Goal: Task Accomplishment & Management: Use online tool/utility

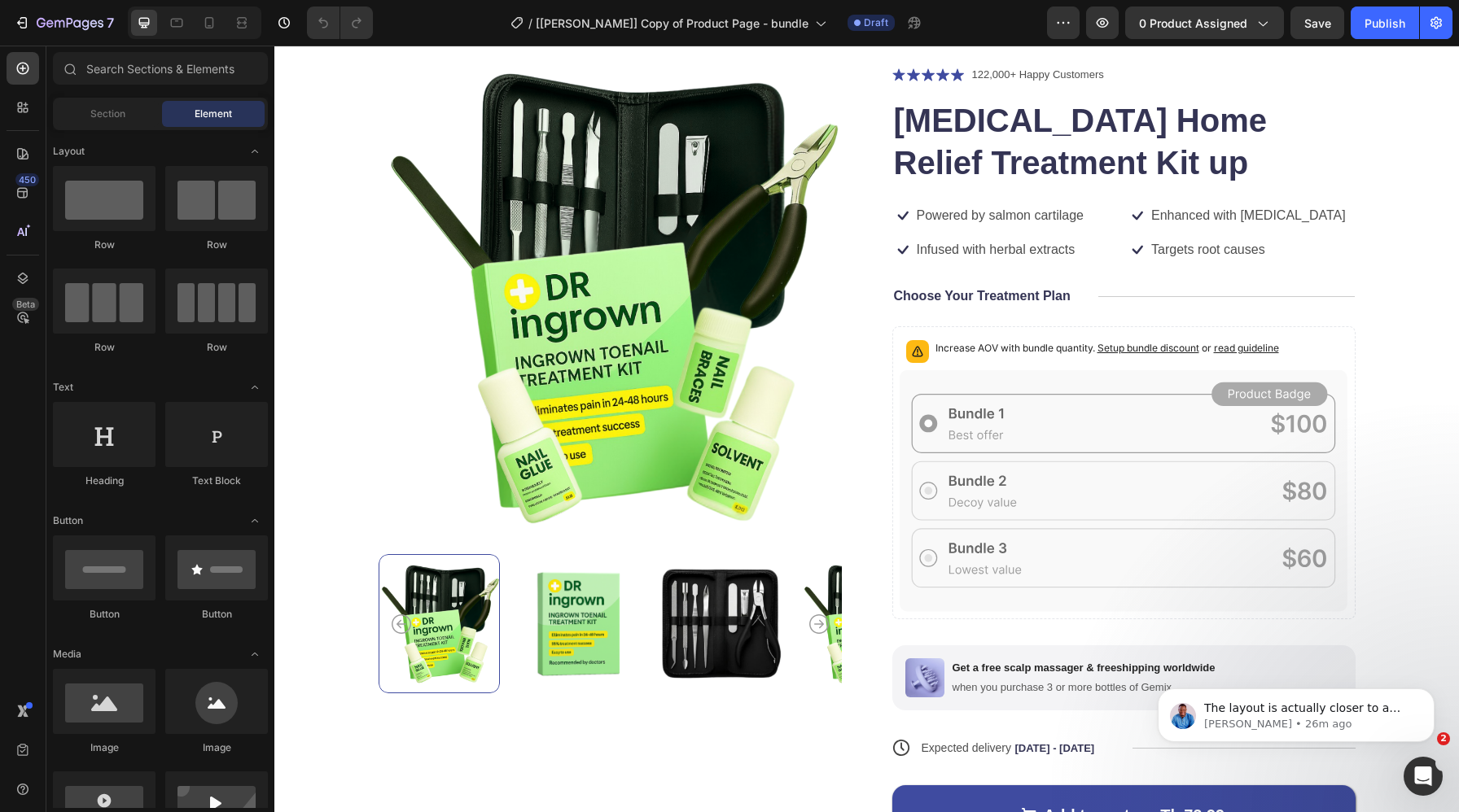
scroll to position [1065, 0]
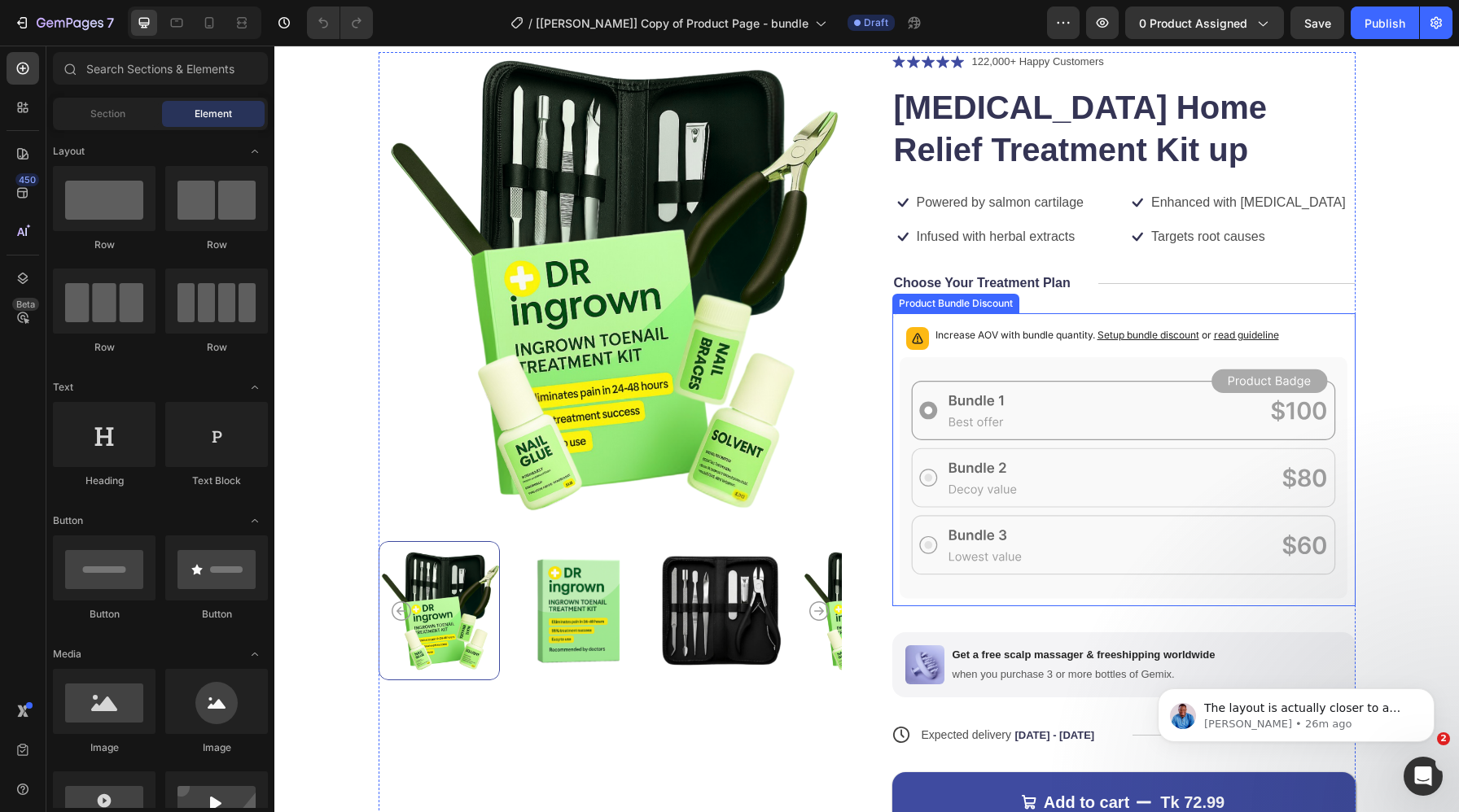
click at [900, 396] on icon at bounding box center [1124, 478] width 449 height 242
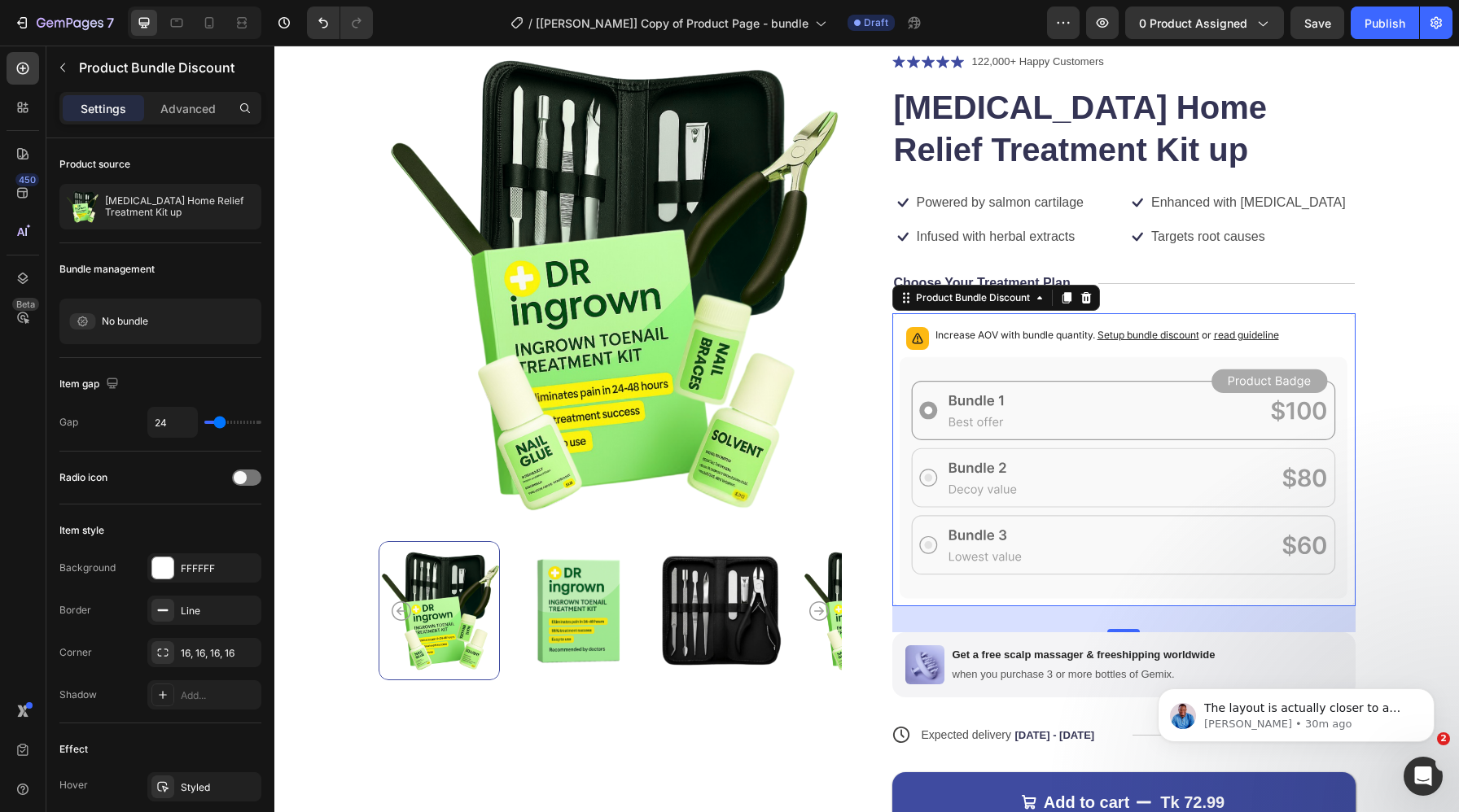
click at [14, 403] on div "450 Beta" at bounding box center [23, 373] width 33 height 643
click at [1159, 335] on span "Setup bundle discount" at bounding box center [1148, 334] width 102 height 12
click at [1270, 337] on span "read guideline" at bounding box center [1246, 334] width 65 height 12
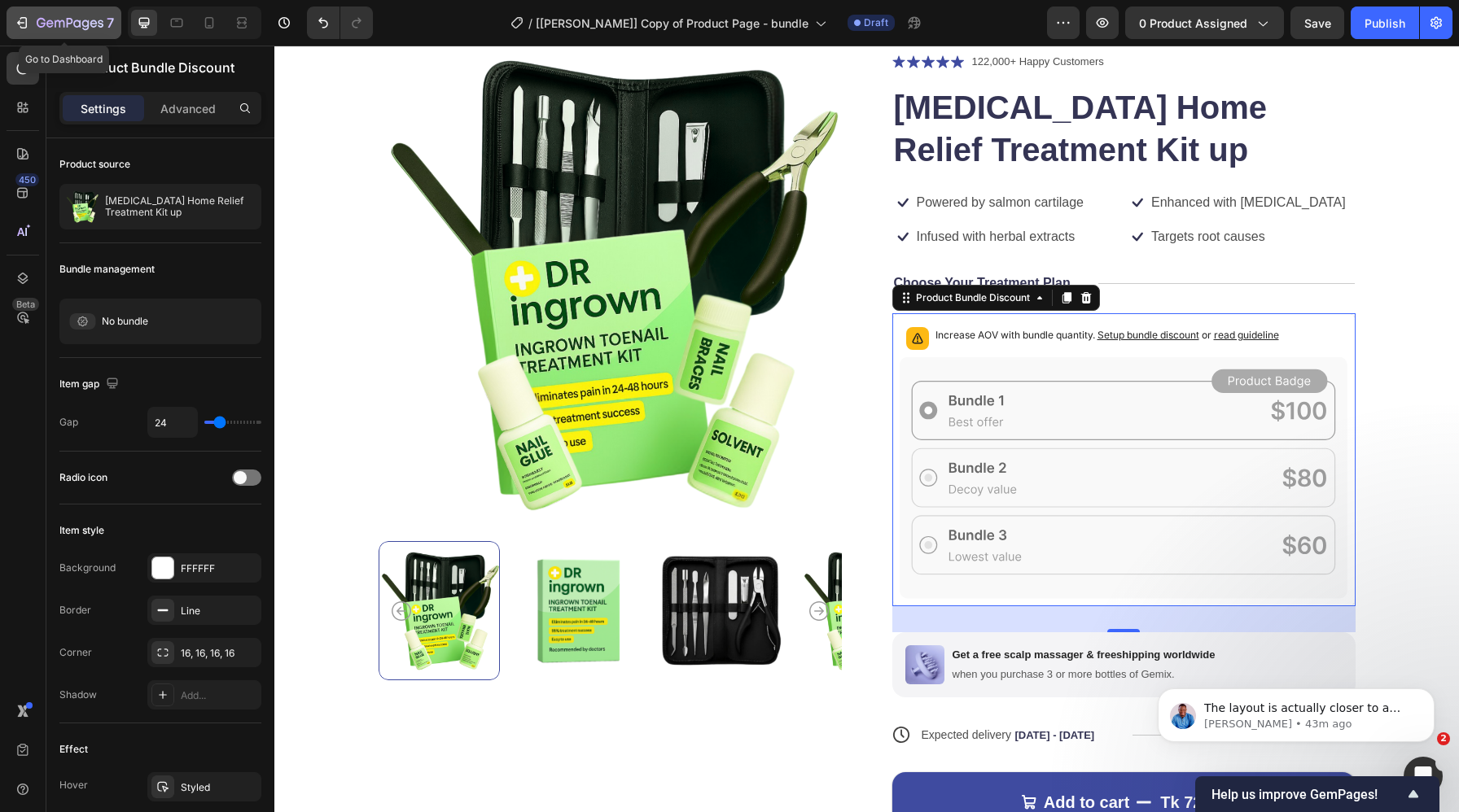
click at [85, 25] on icon "button" at bounding box center [69, 24] width 66 height 14
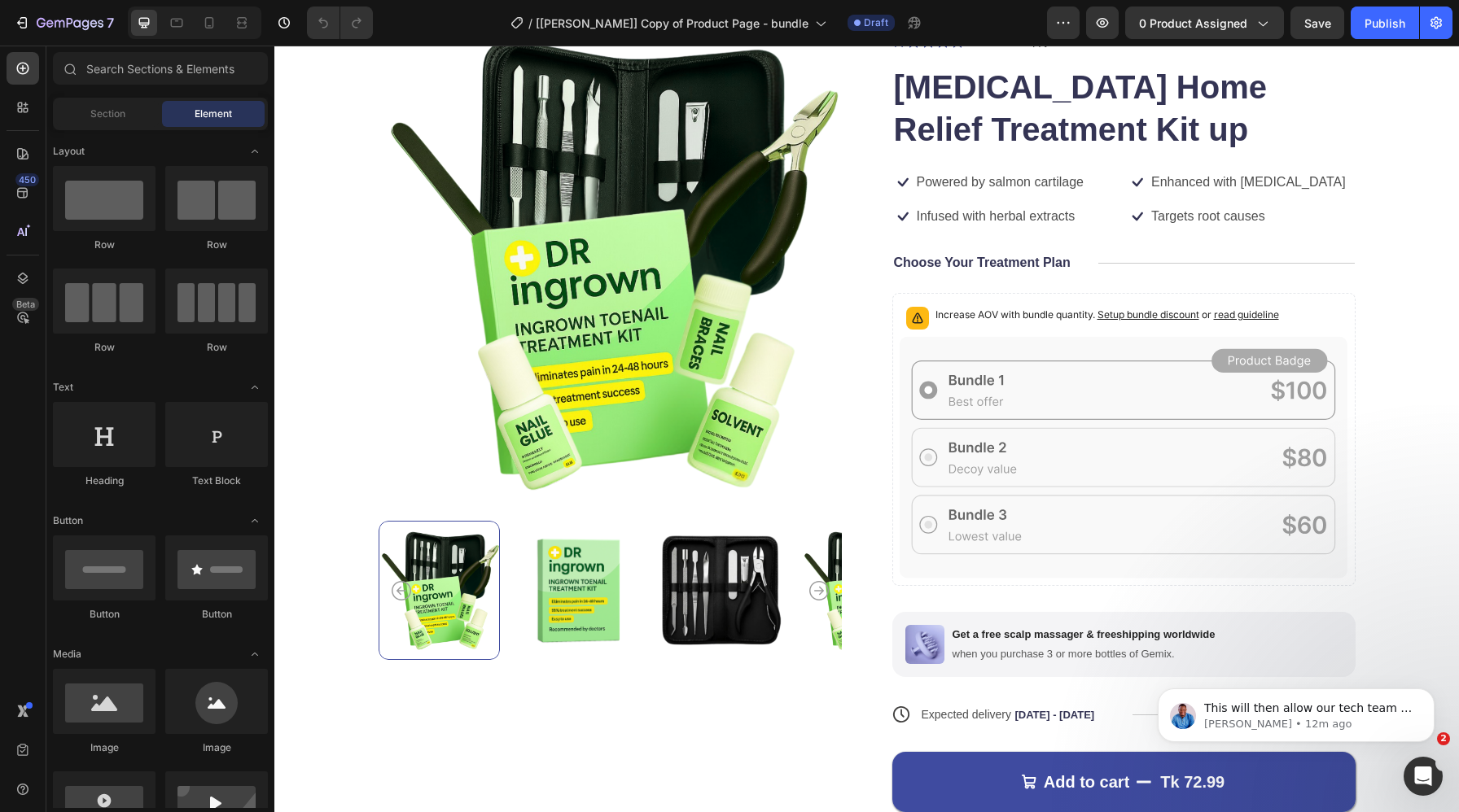
scroll to position [1091, 0]
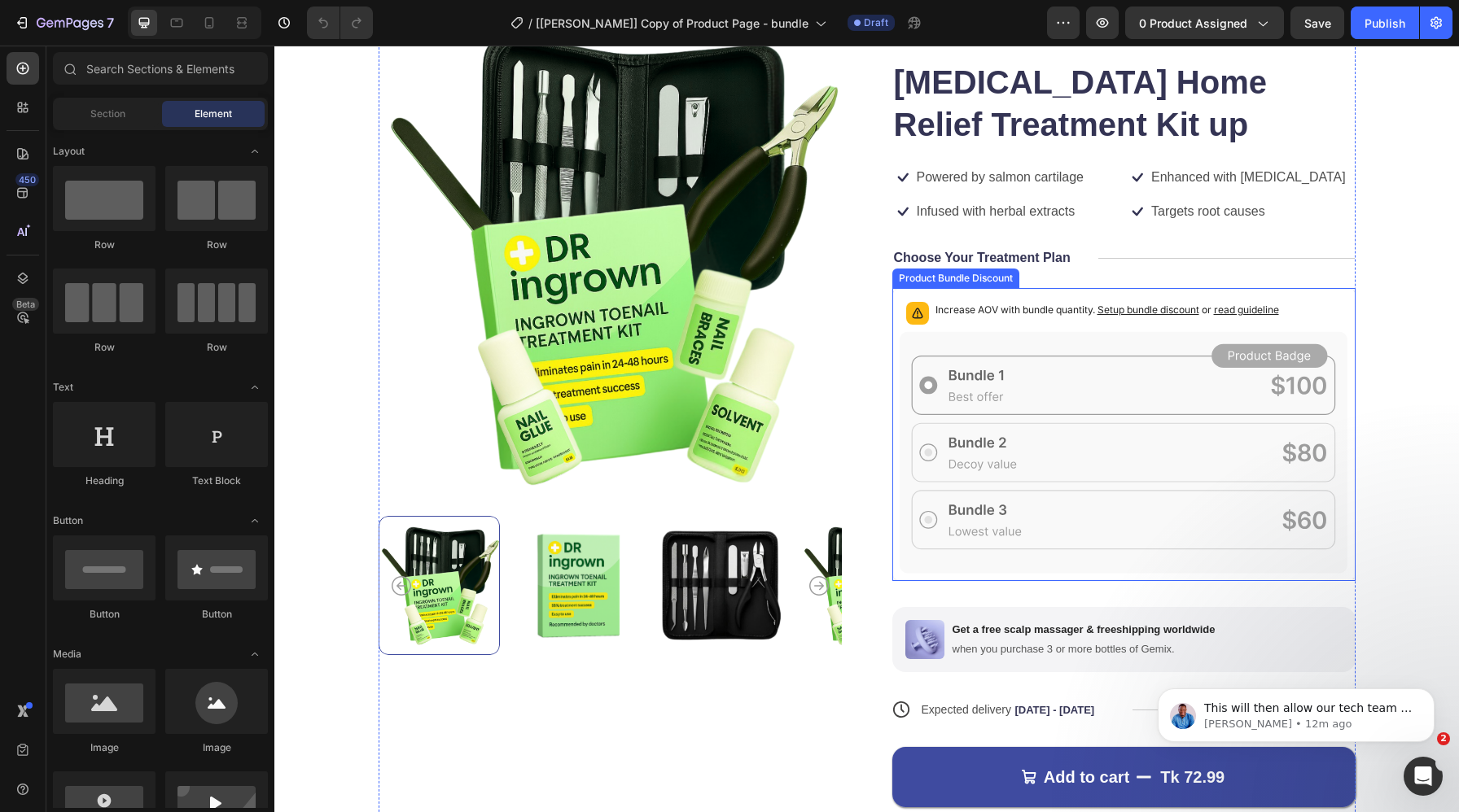
click at [899, 371] on icon at bounding box center [1124, 453] width 449 height 242
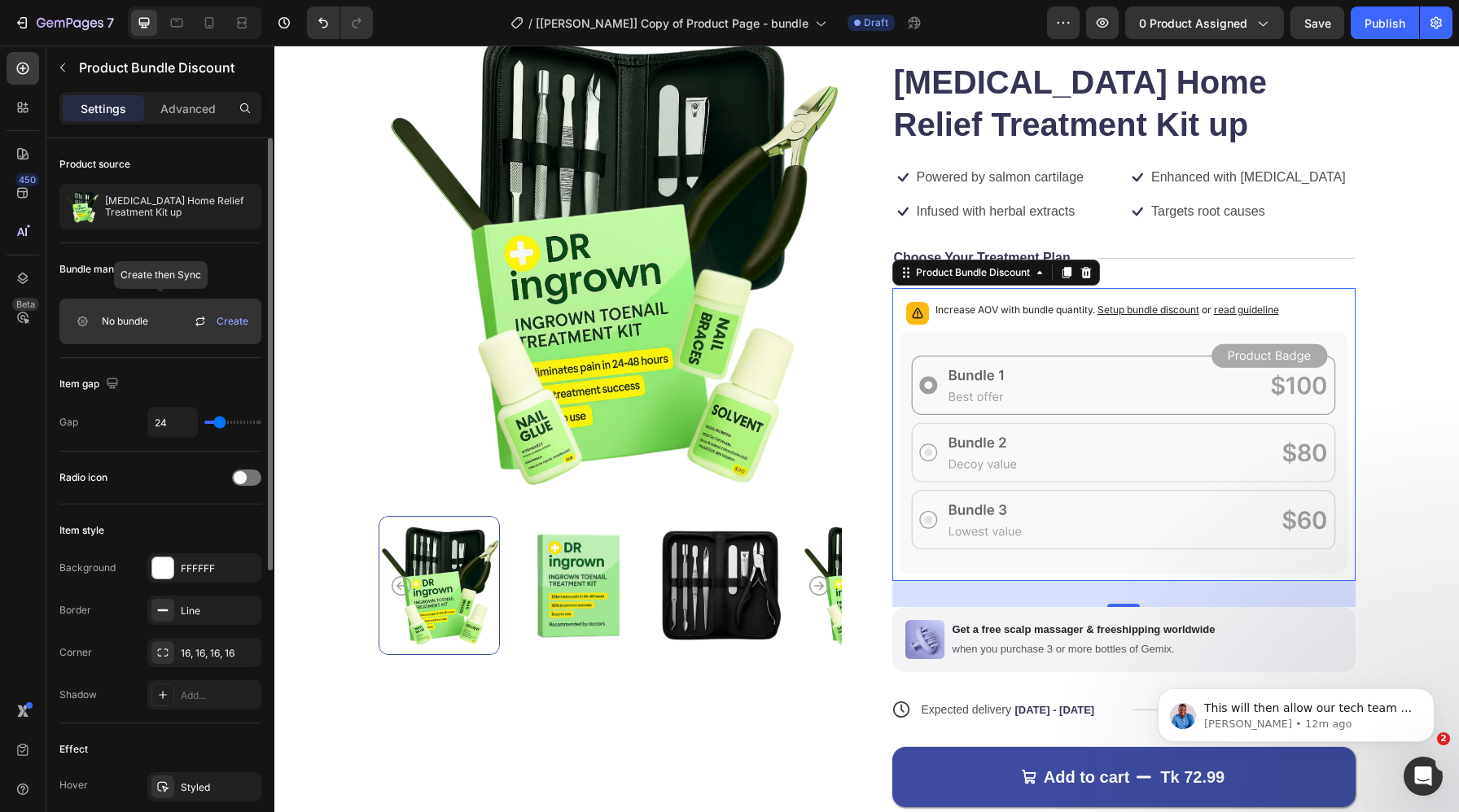
click at [205, 318] on icon at bounding box center [201, 322] width 20 height 20
click at [246, 204] on icon "button" at bounding box center [245, 206] width 13 height 13
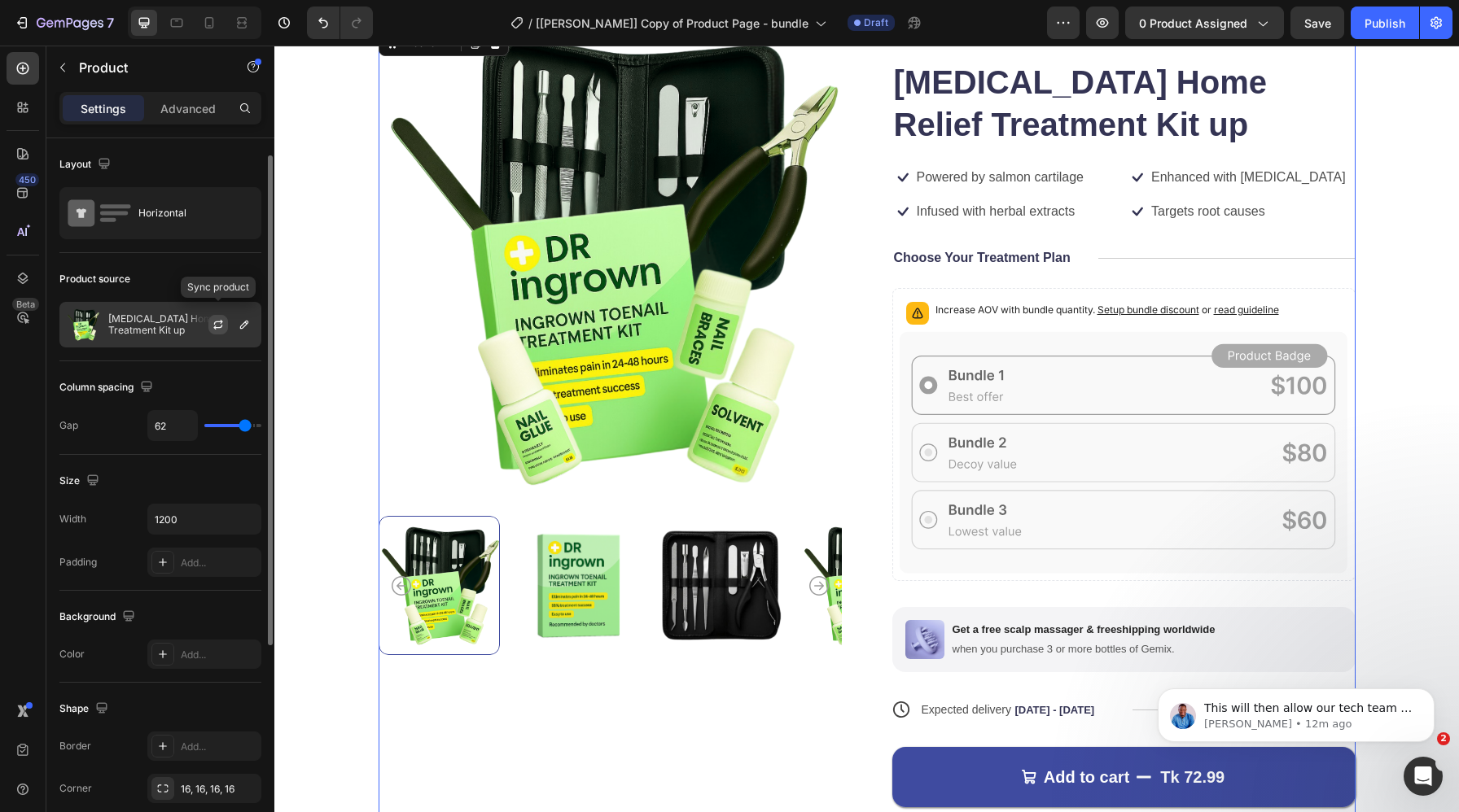
scroll to position [19, 0]
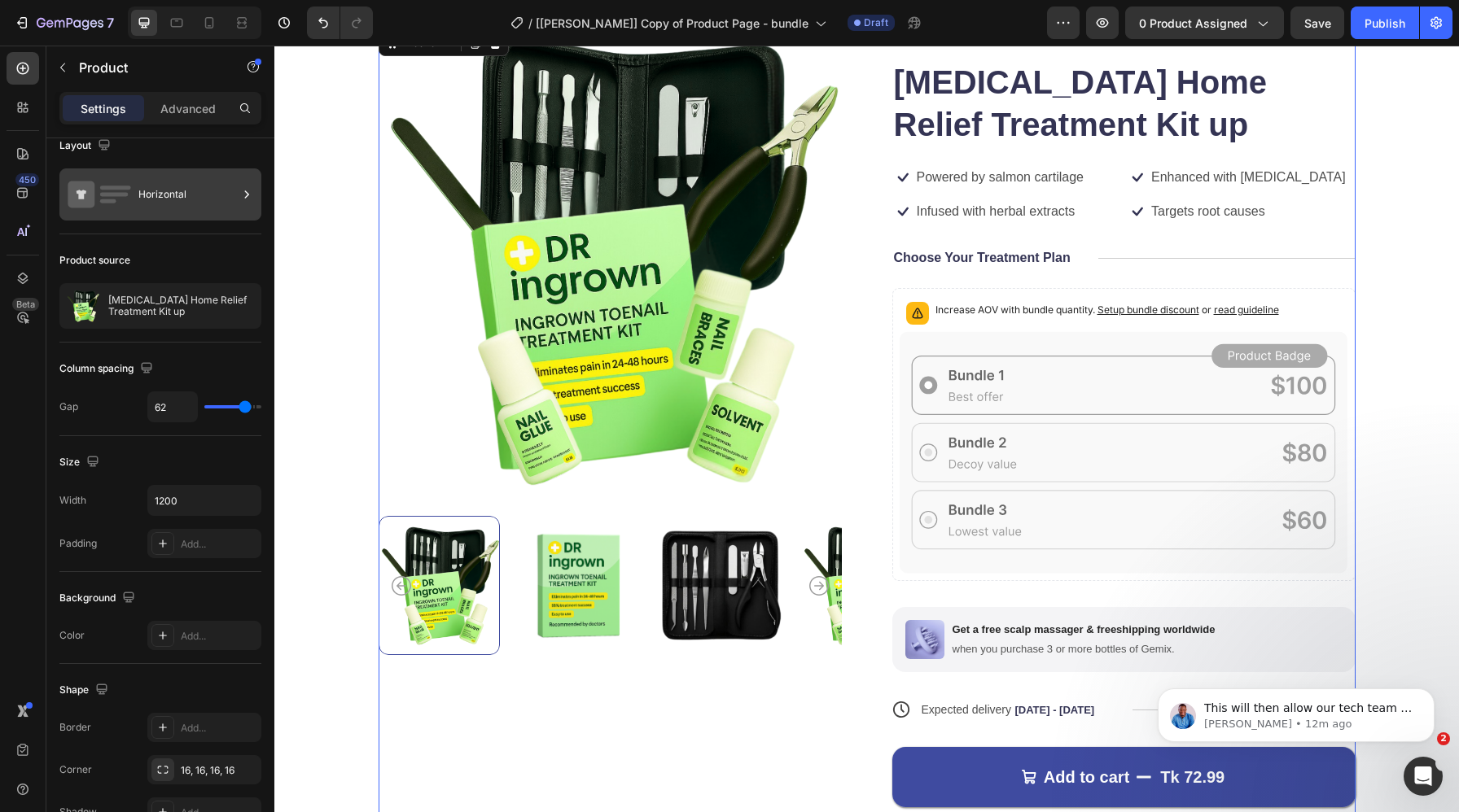
click at [249, 197] on icon at bounding box center [247, 194] width 16 height 16
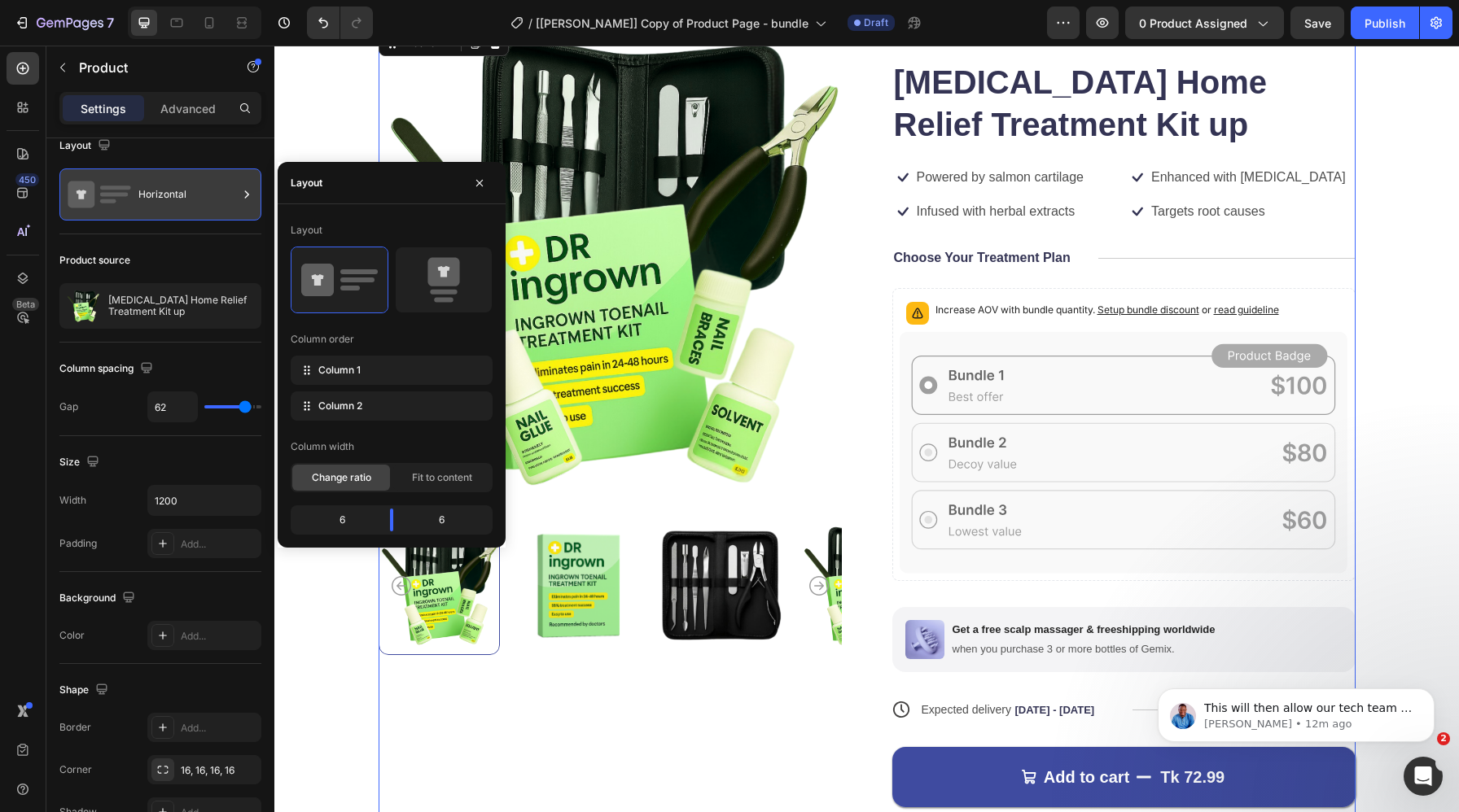
click at [249, 197] on icon at bounding box center [247, 194] width 16 height 16
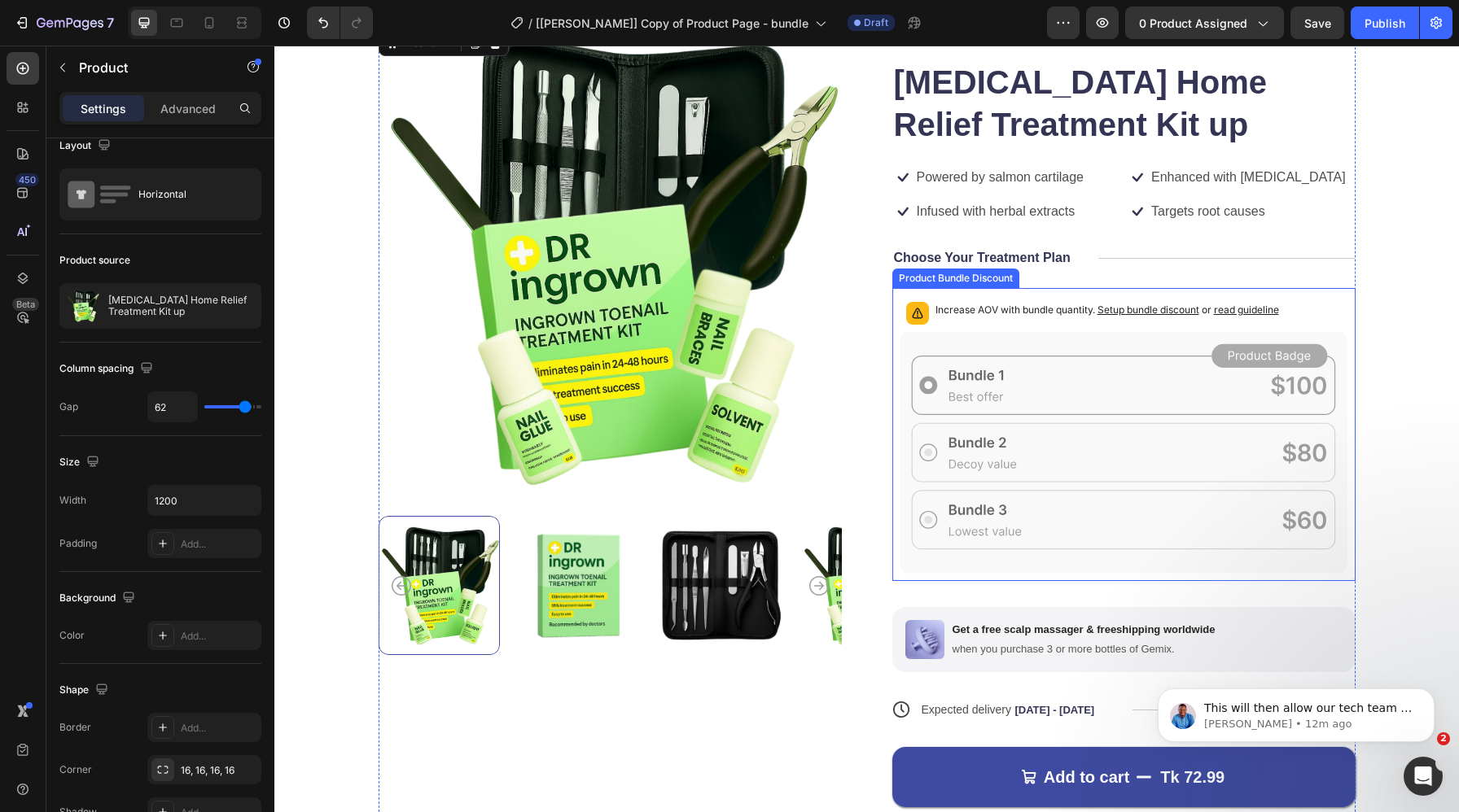
click at [897, 327] on div "Increase AOV with bundle quantity. Setup bundle discount or read guideline" at bounding box center [1124, 435] width 463 height 294
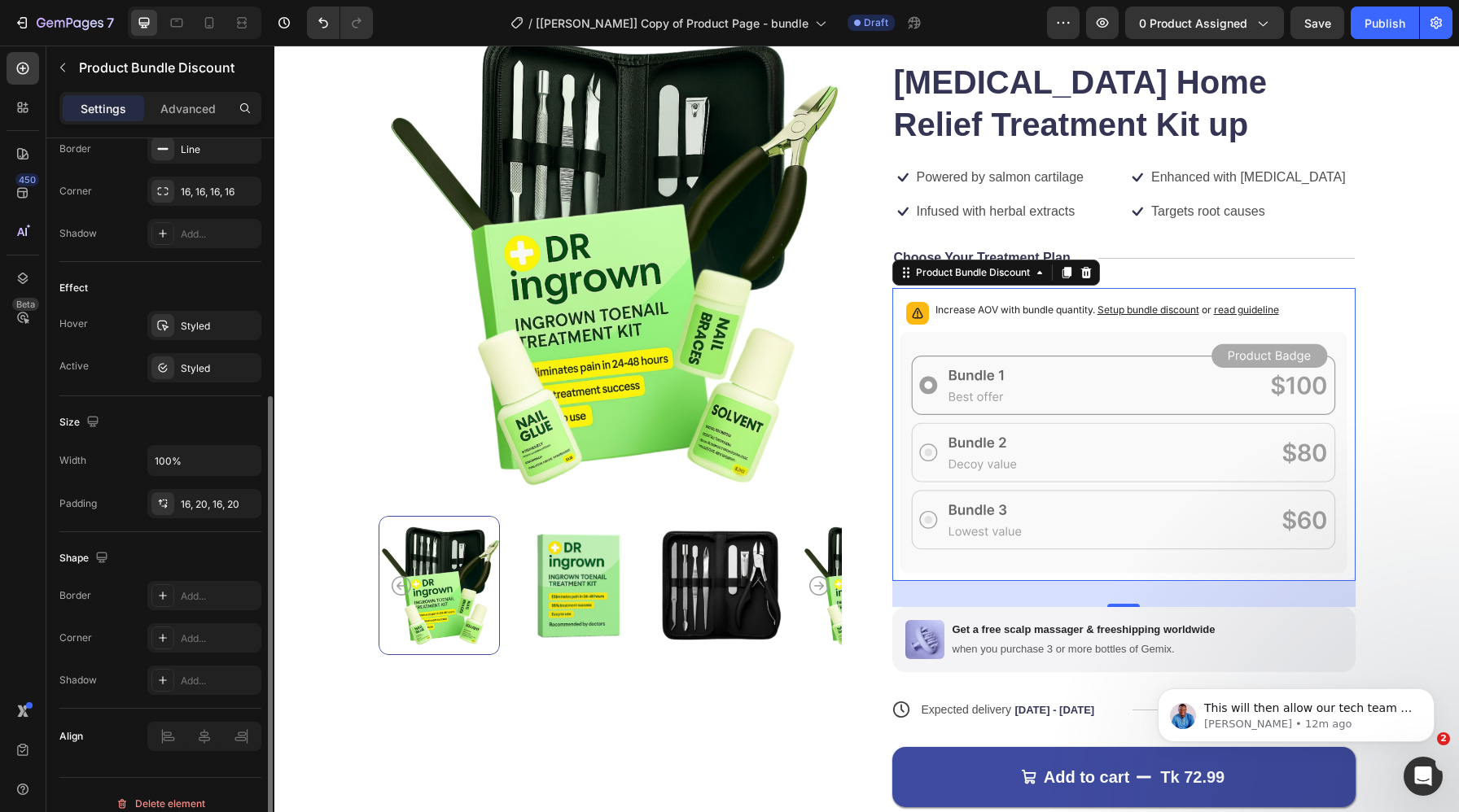
scroll to position [479, 0]
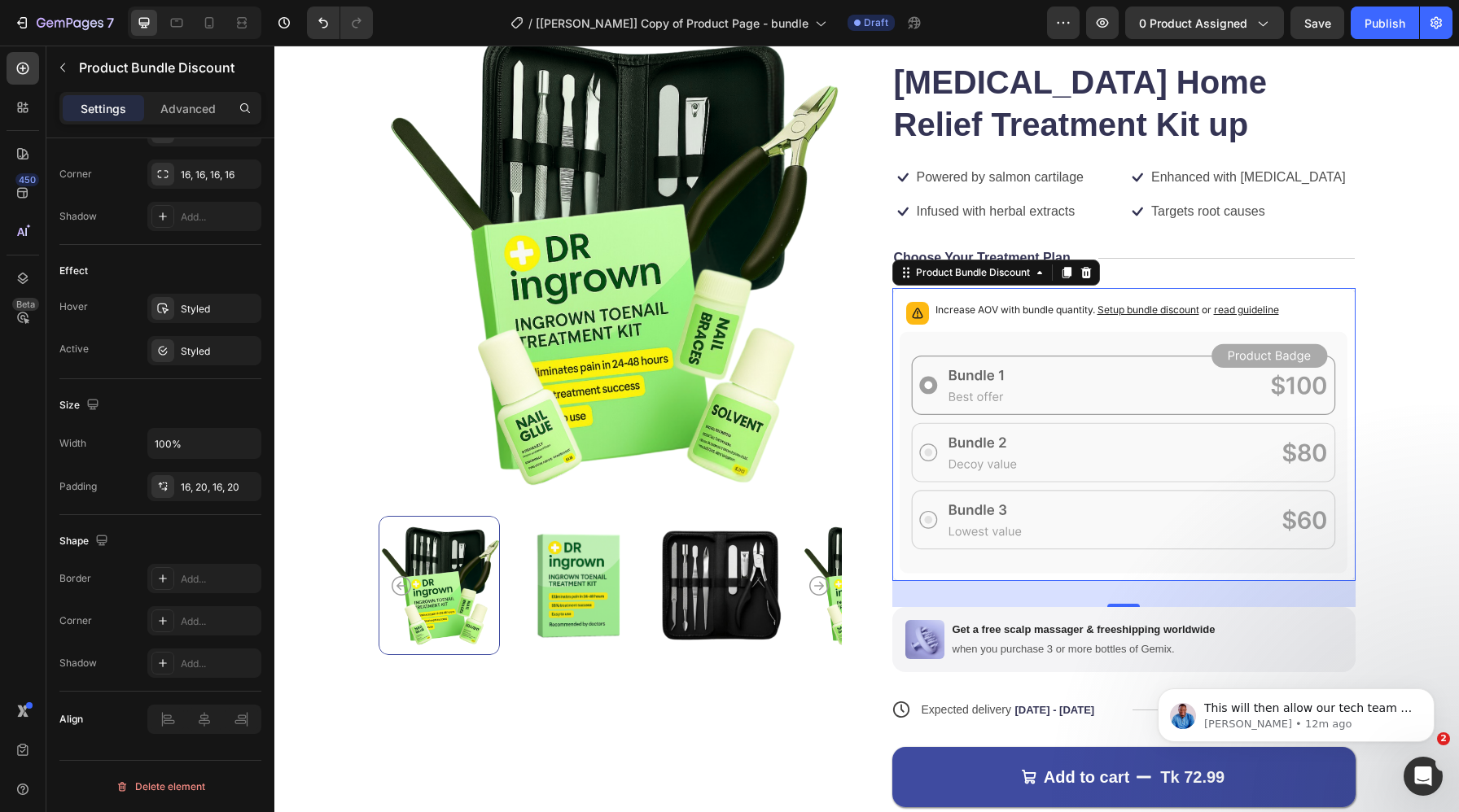
click at [966, 391] on icon at bounding box center [1124, 453] width 449 height 242
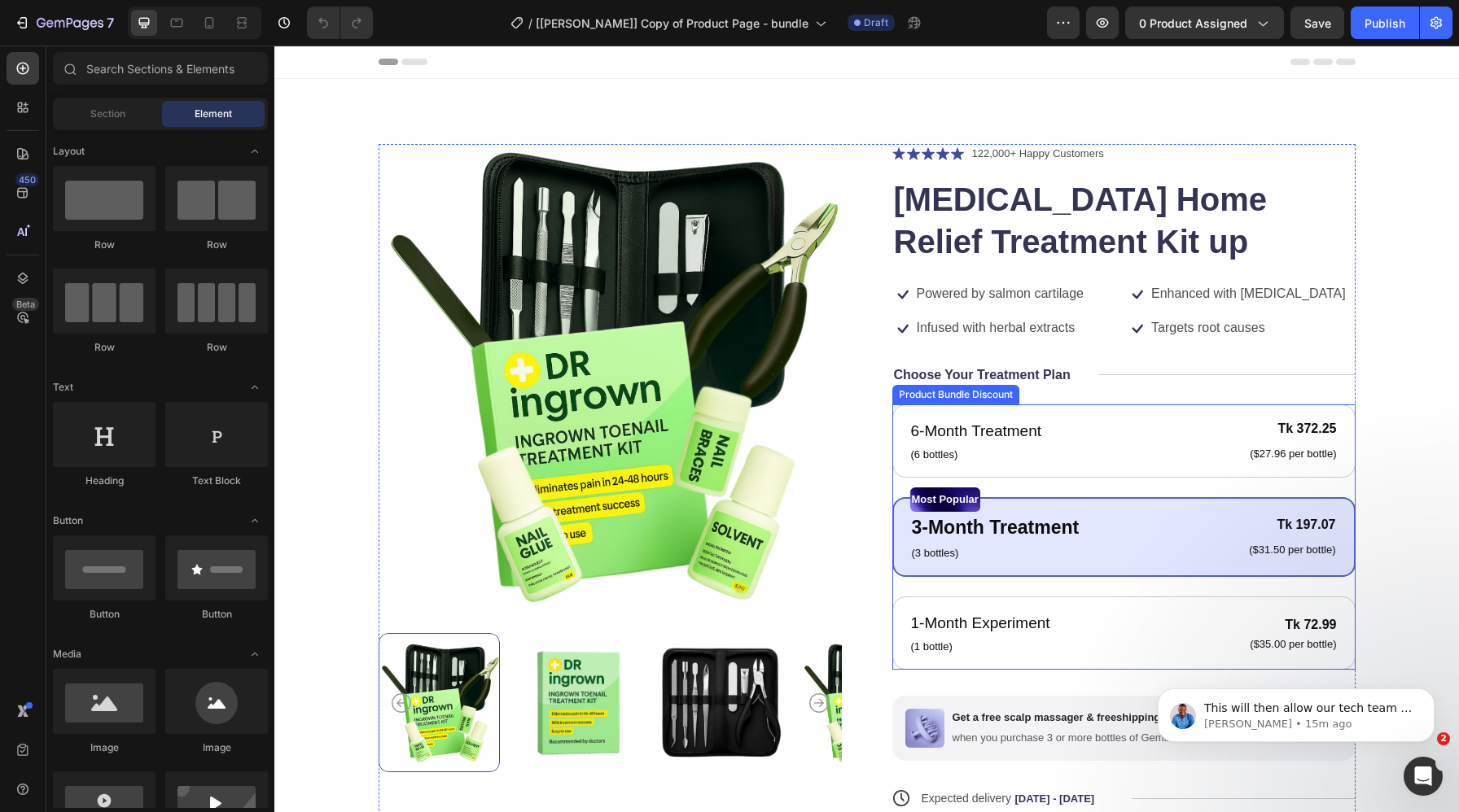
click at [981, 400] on div "Product Bundle Discount" at bounding box center [956, 395] width 127 height 20
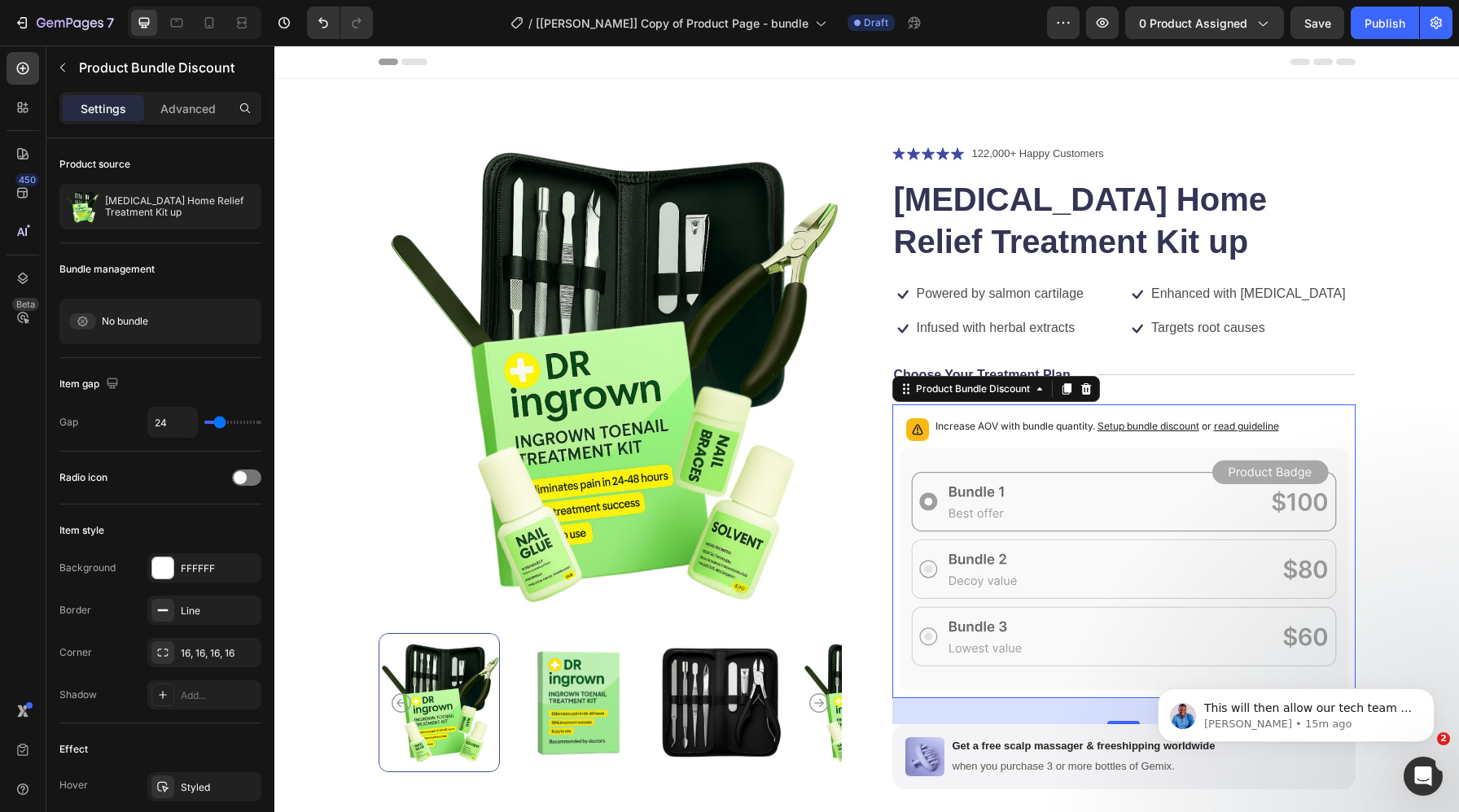
click at [1180, 428] on span "Setup bundle discount" at bounding box center [1148, 425] width 102 height 12
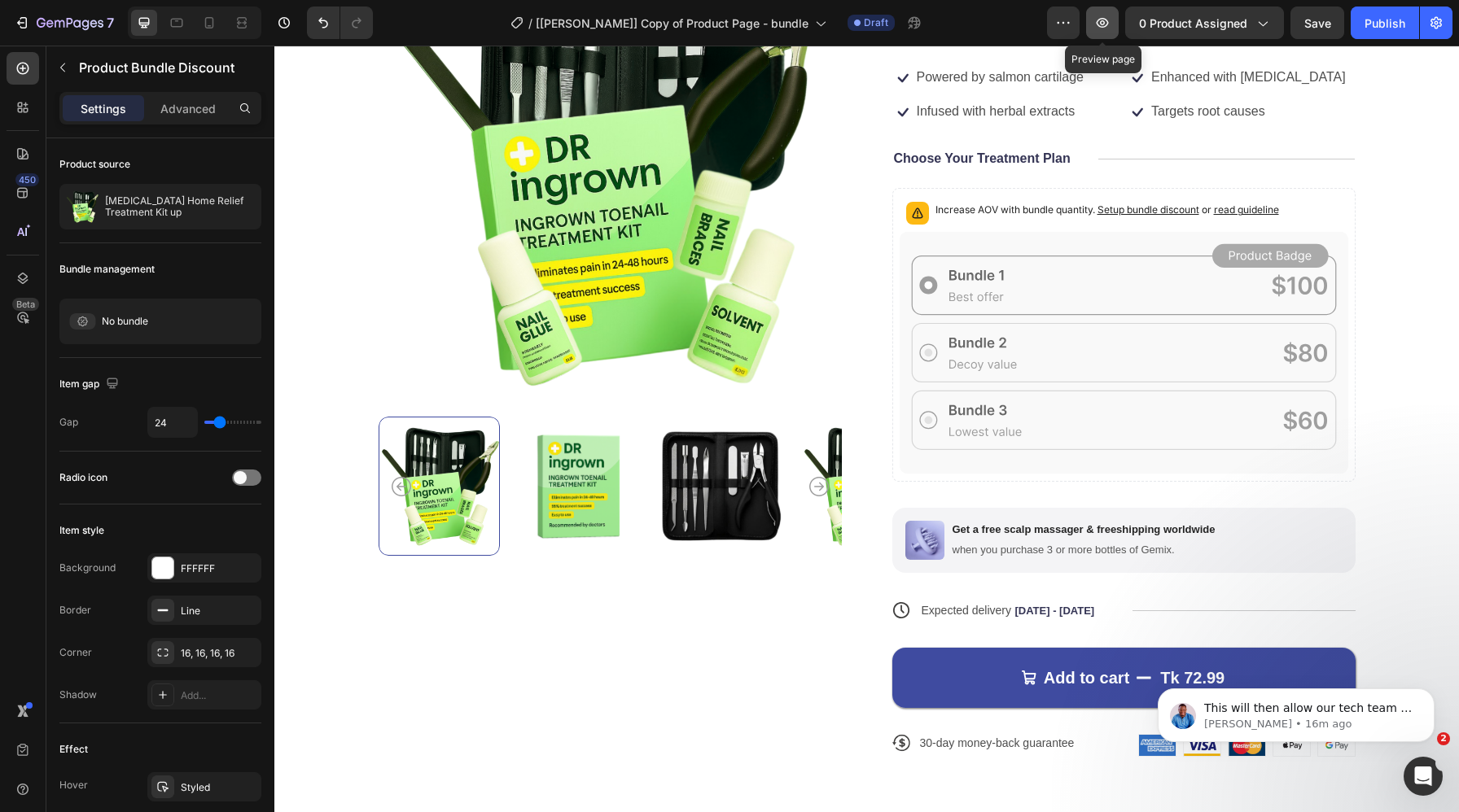
click at [1104, 36] on button "button" at bounding box center [1103, 23] width 33 height 33
click at [1100, 23] on icon "button" at bounding box center [1103, 23] width 16 height 16
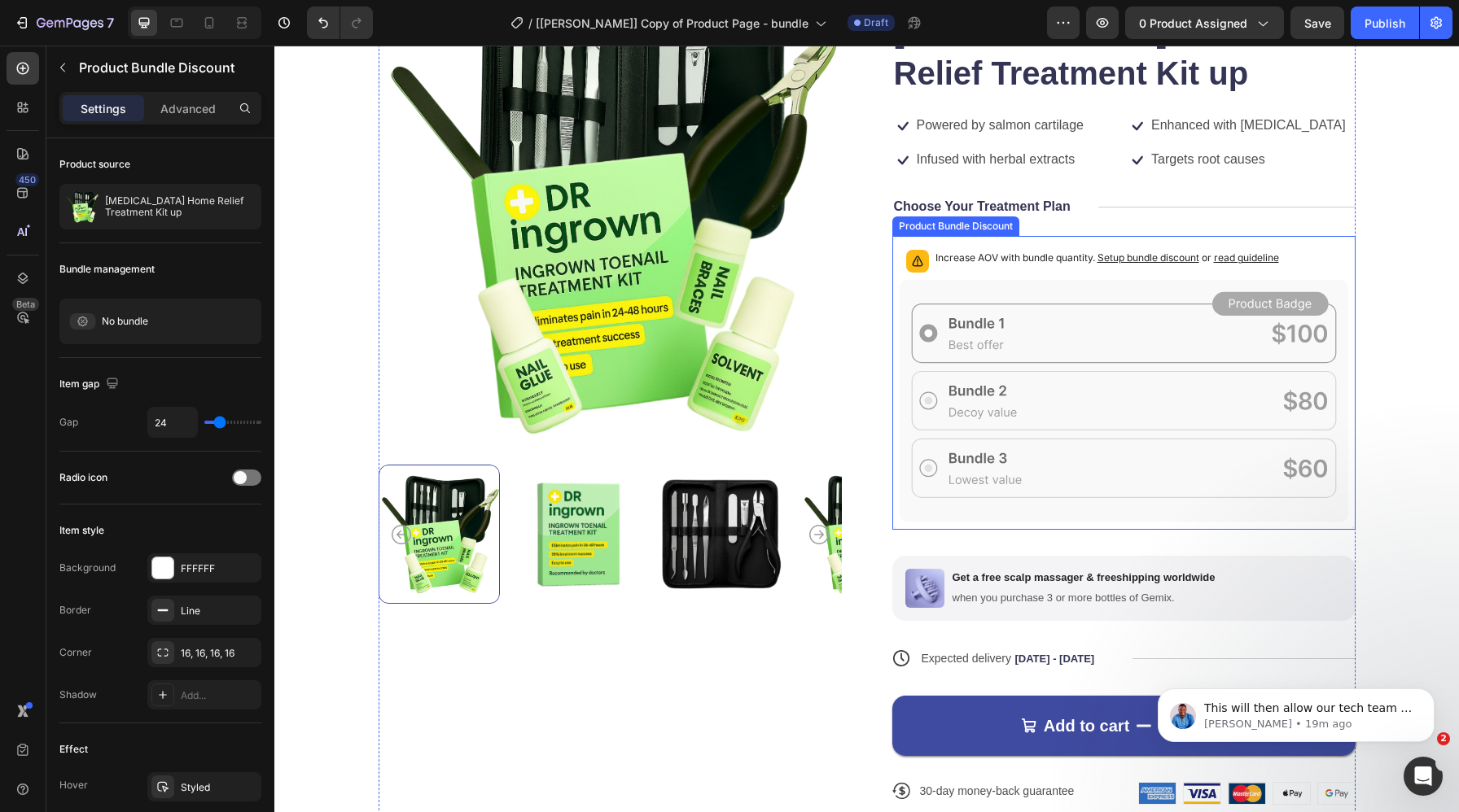
scroll to position [1155, 0]
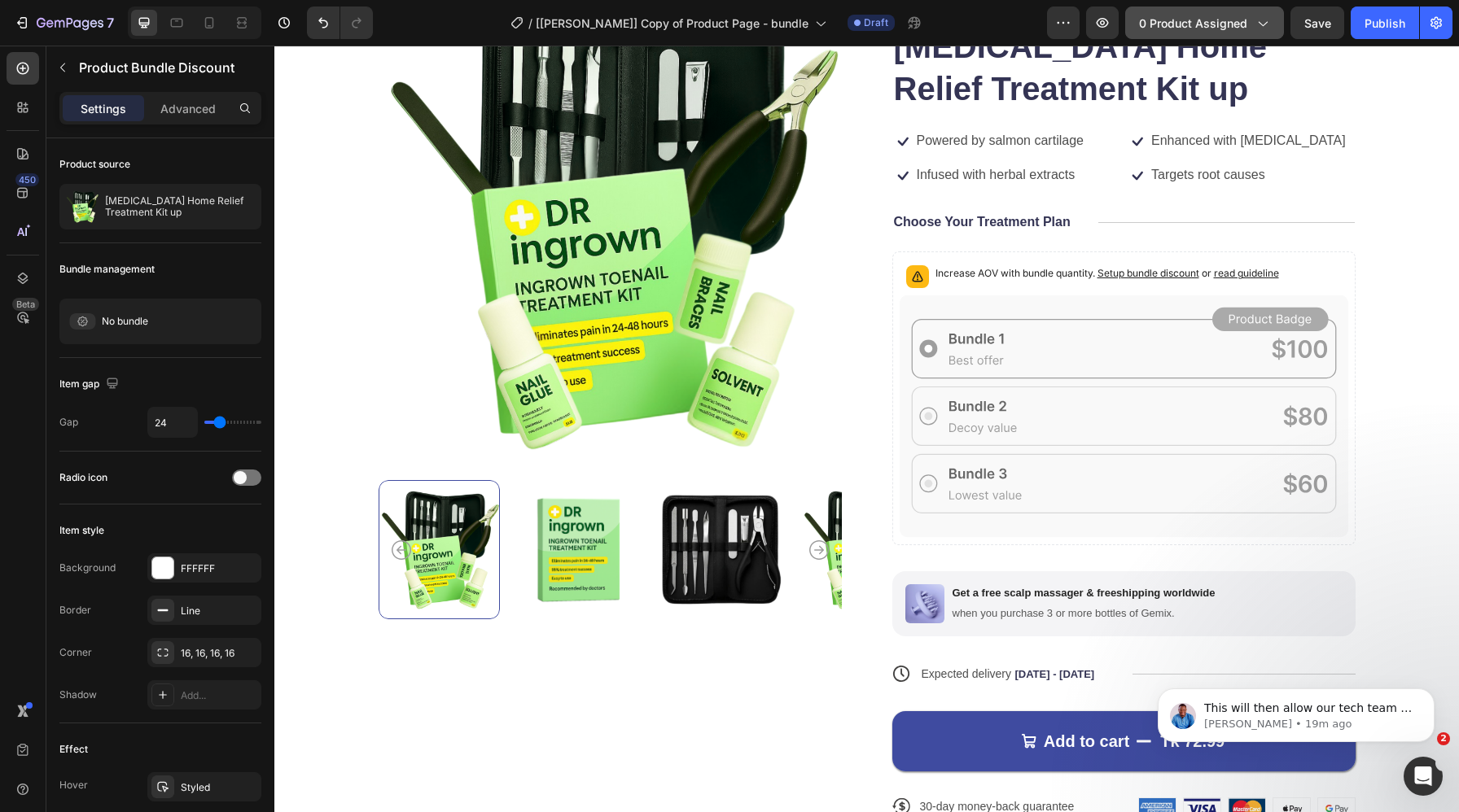
click at [1259, 15] on icon "button" at bounding box center [1262, 23] width 16 height 16
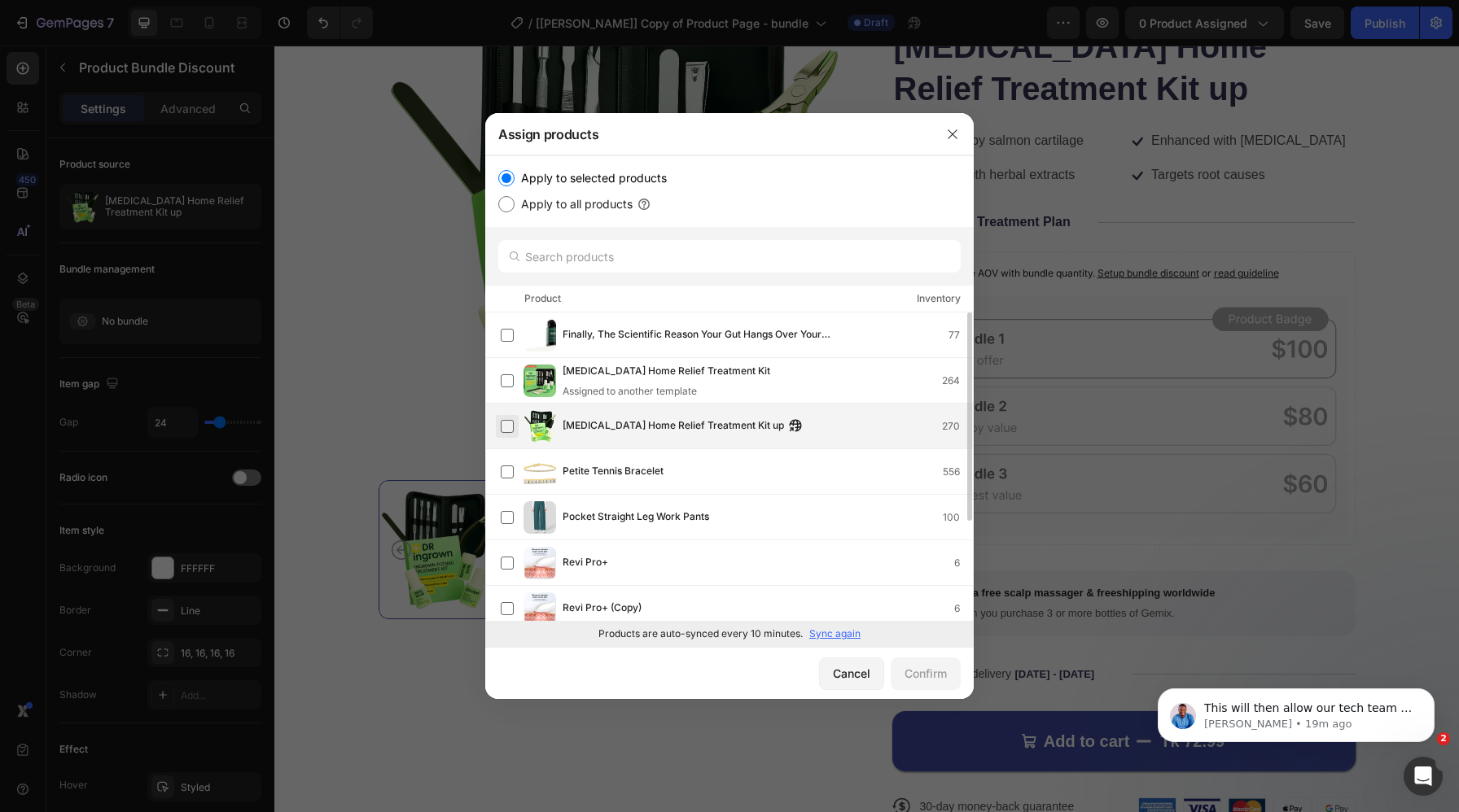
click at [506, 428] on label at bounding box center [507, 426] width 13 height 13
click at [933, 668] on div "Confirm" at bounding box center [926, 673] width 43 height 17
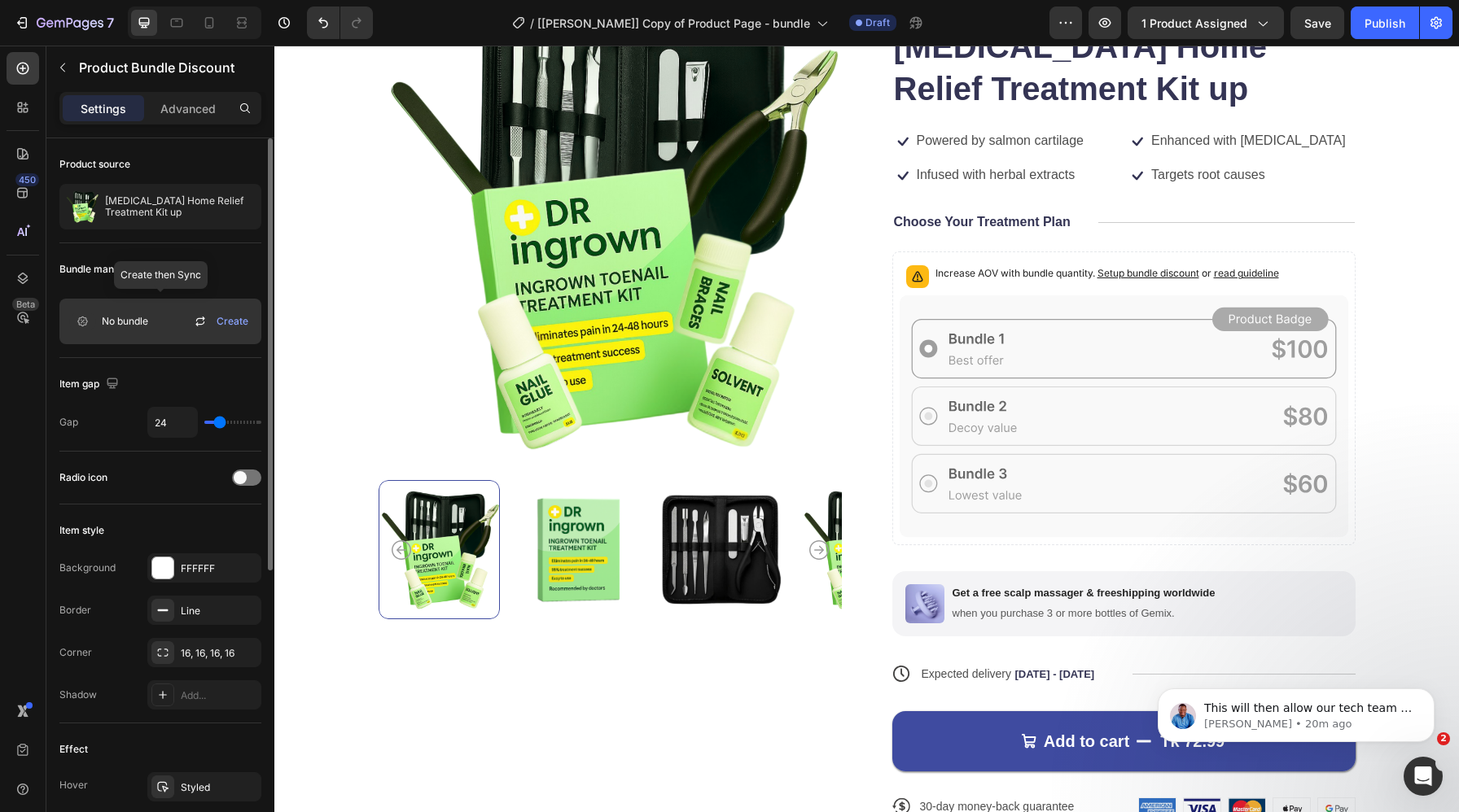
click at [206, 322] on icon at bounding box center [201, 322] width 20 height 20
click at [1062, 27] on icon "button" at bounding box center [1066, 23] width 16 height 16
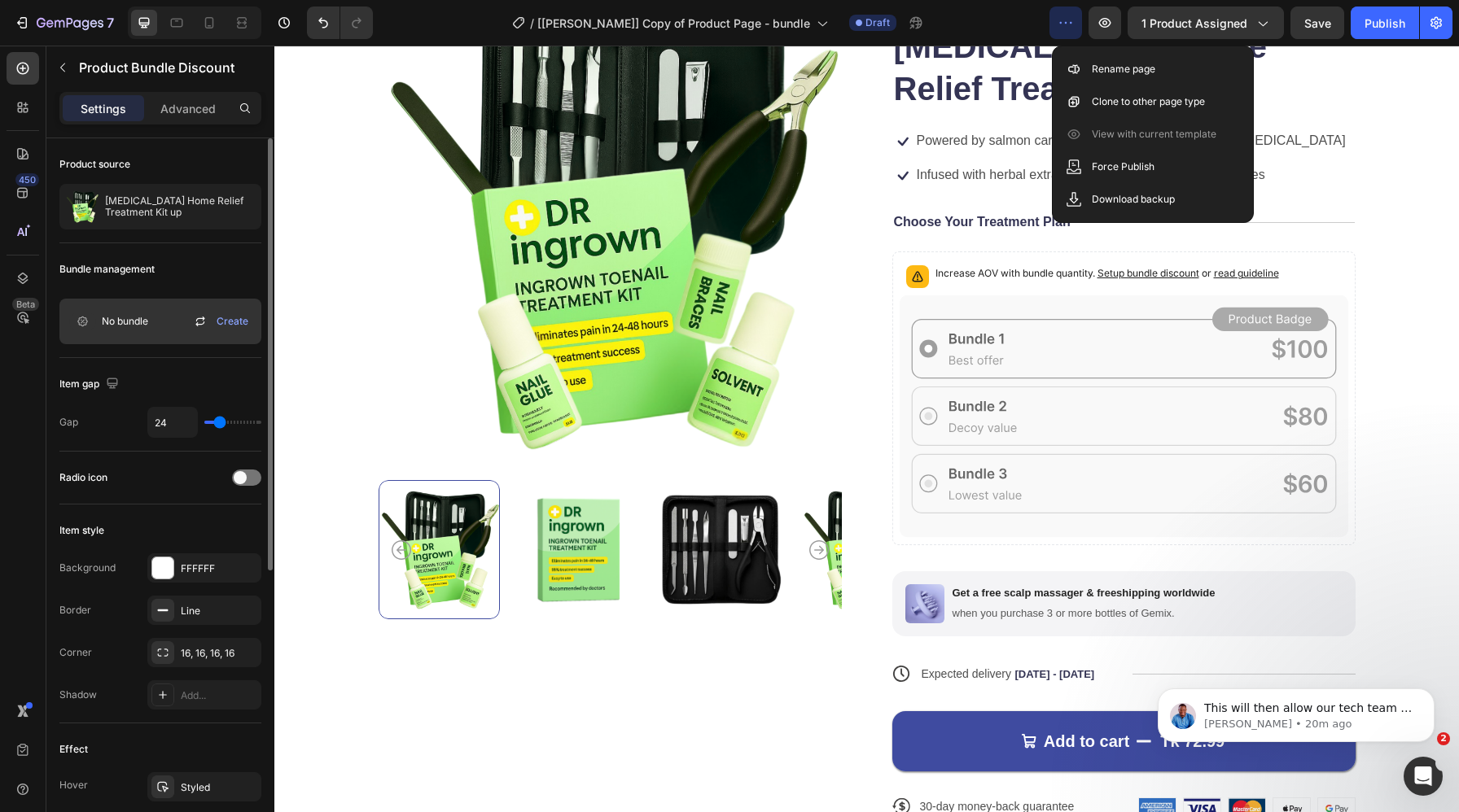
click at [1062, 27] on icon "button" at bounding box center [1066, 23] width 16 height 16
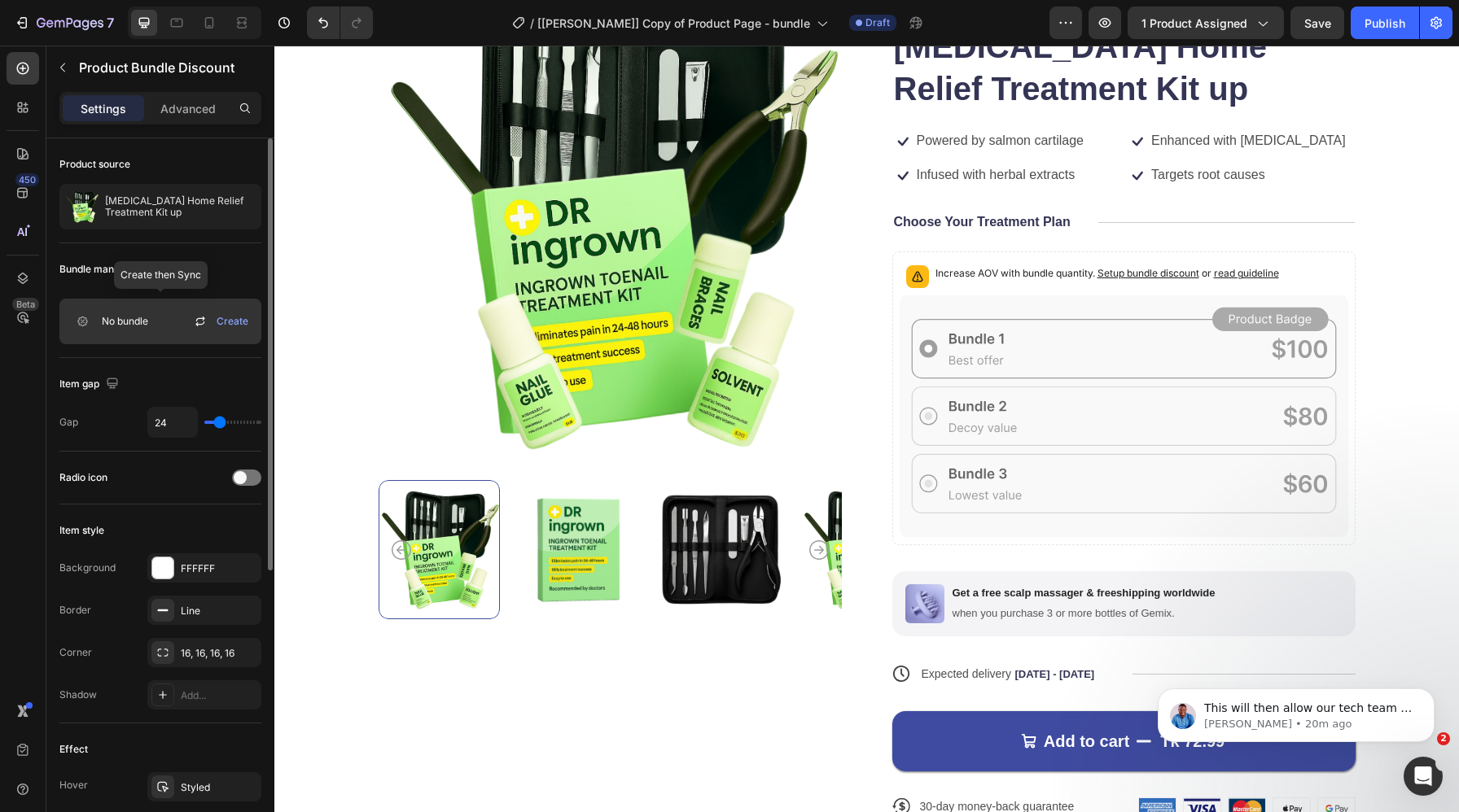
click at [205, 323] on icon at bounding box center [201, 322] width 20 height 20
click at [1253, 30] on div "1 product assigned" at bounding box center [1206, 23] width 129 height 17
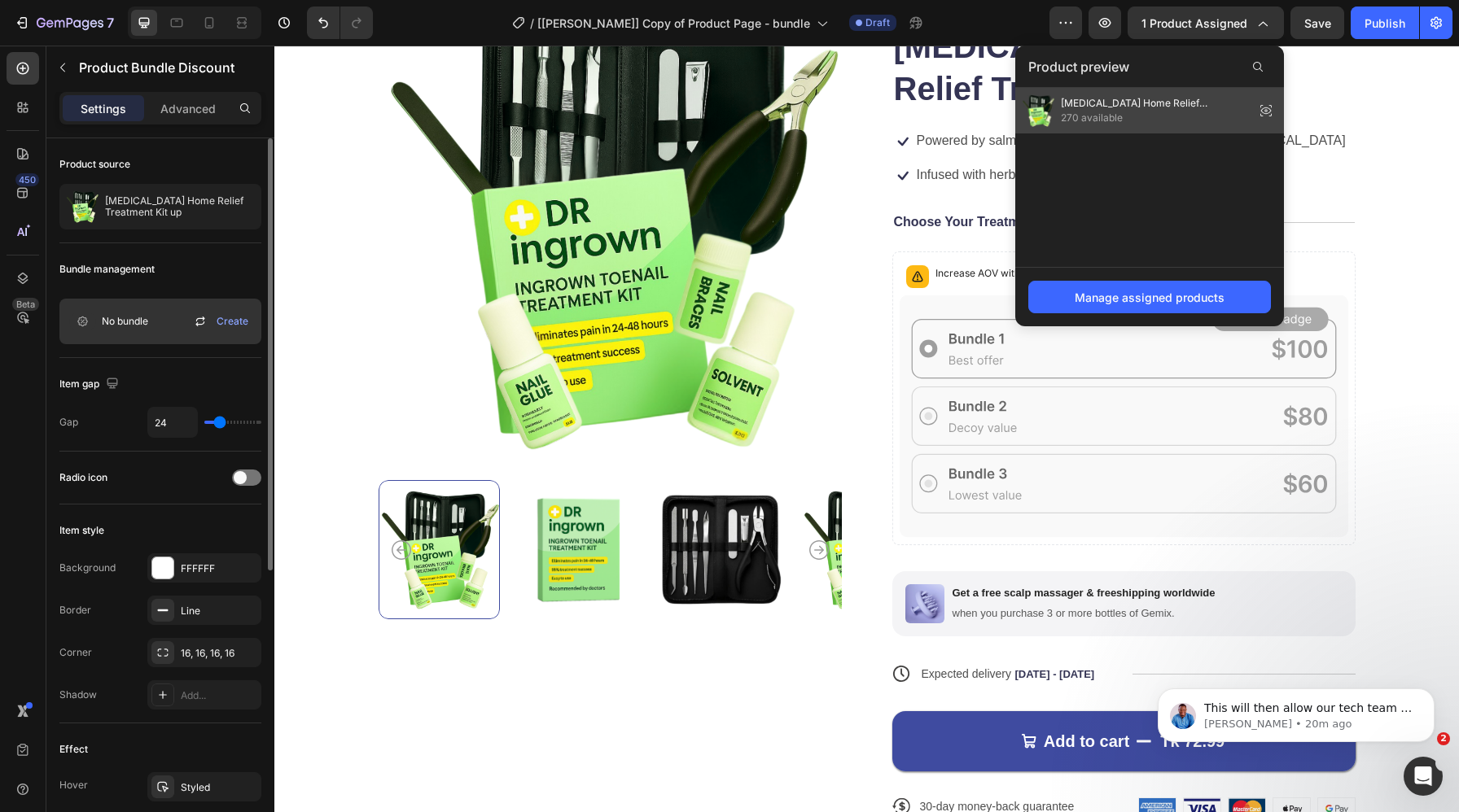
click at [1184, 118] on span "270 available" at bounding box center [1155, 118] width 187 height 15
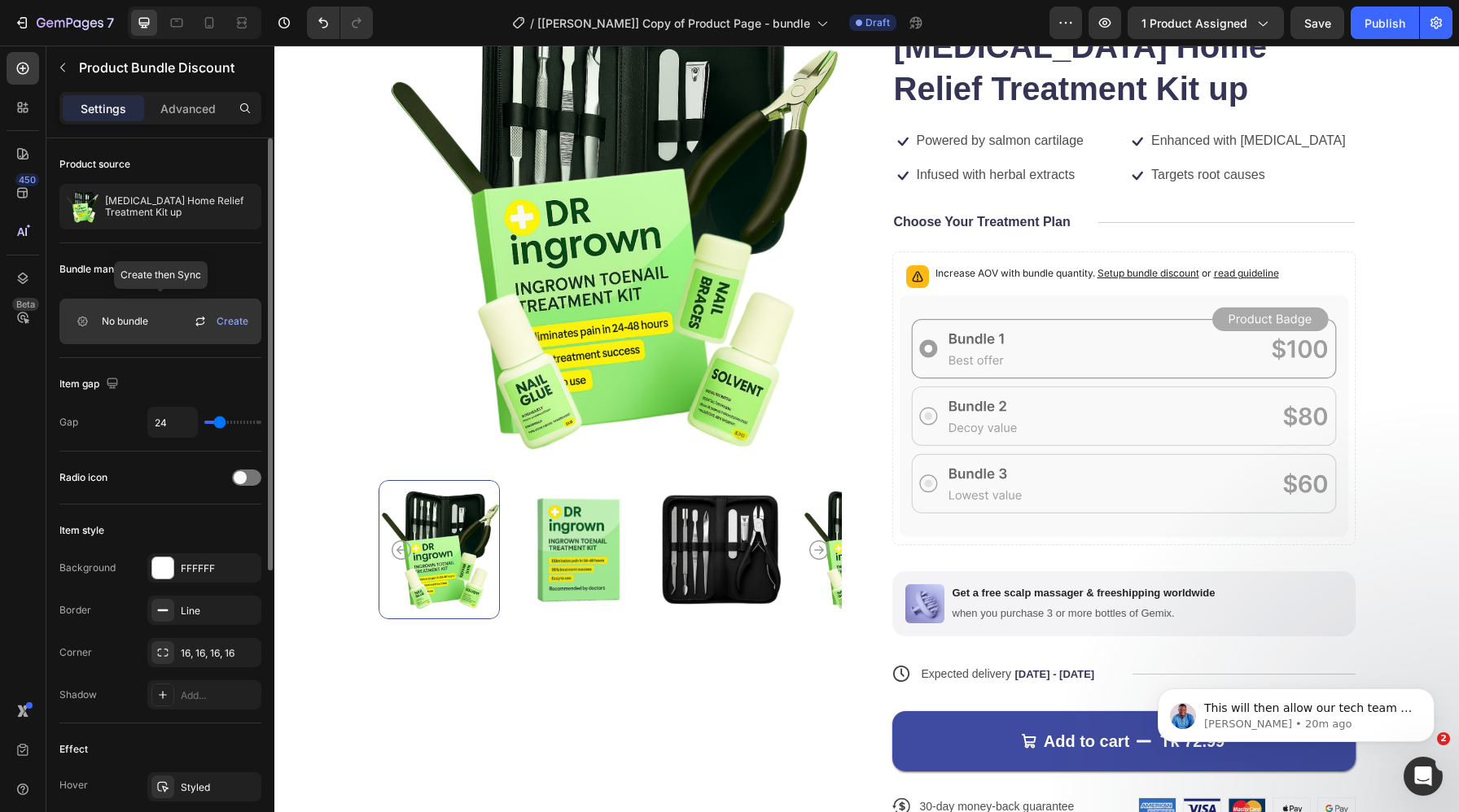
click at [204, 319] on icon at bounding box center [201, 322] width 20 height 20
click at [1053, 23] on button "button" at bounding box center [1066, 23] width 33 height 33
click at [1267, 24] on icon "button" at bounding box center [1262, 23] width 16 height 16
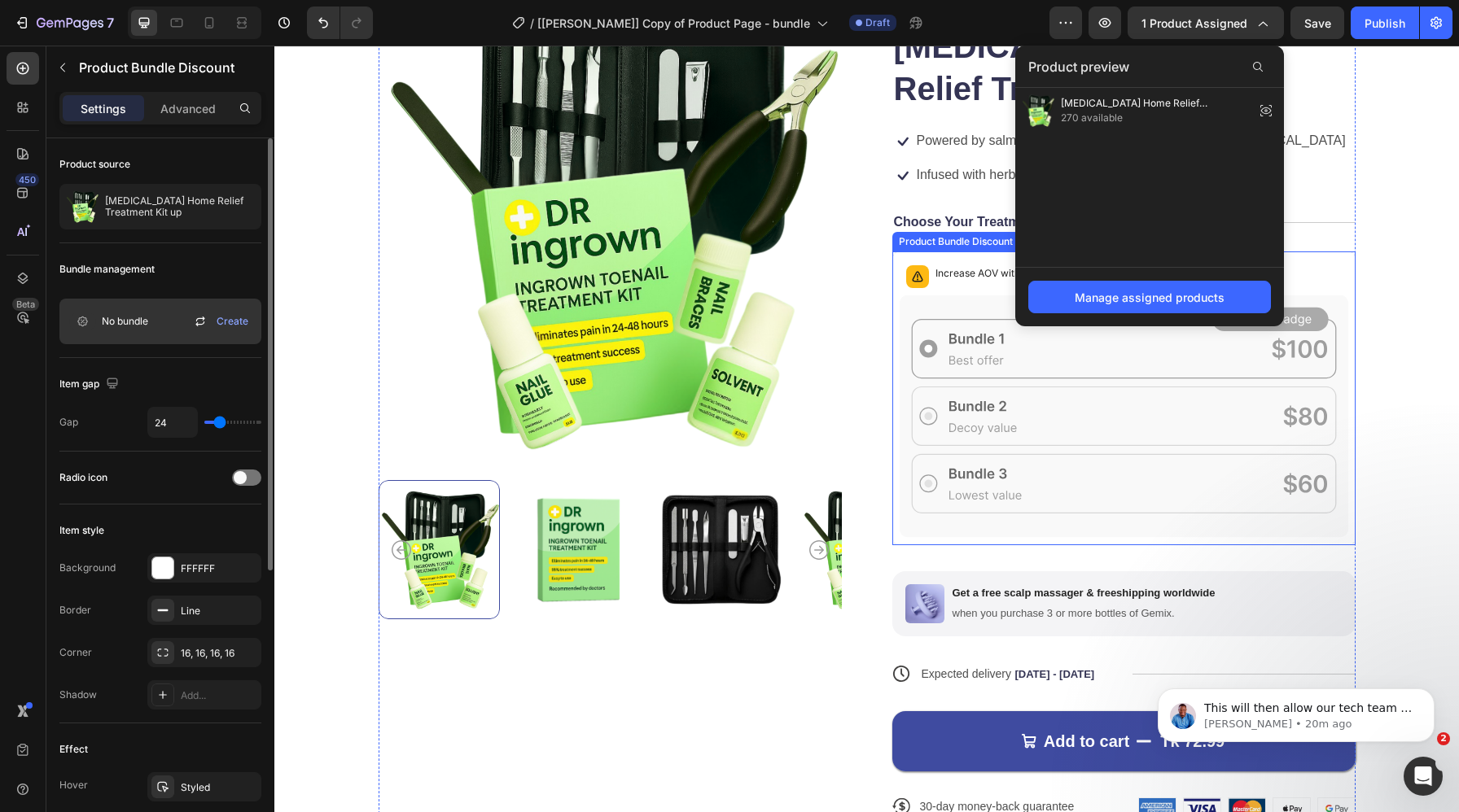
click at [903, 338] on icon at bounding box center [1124, 416] width 449 height 242
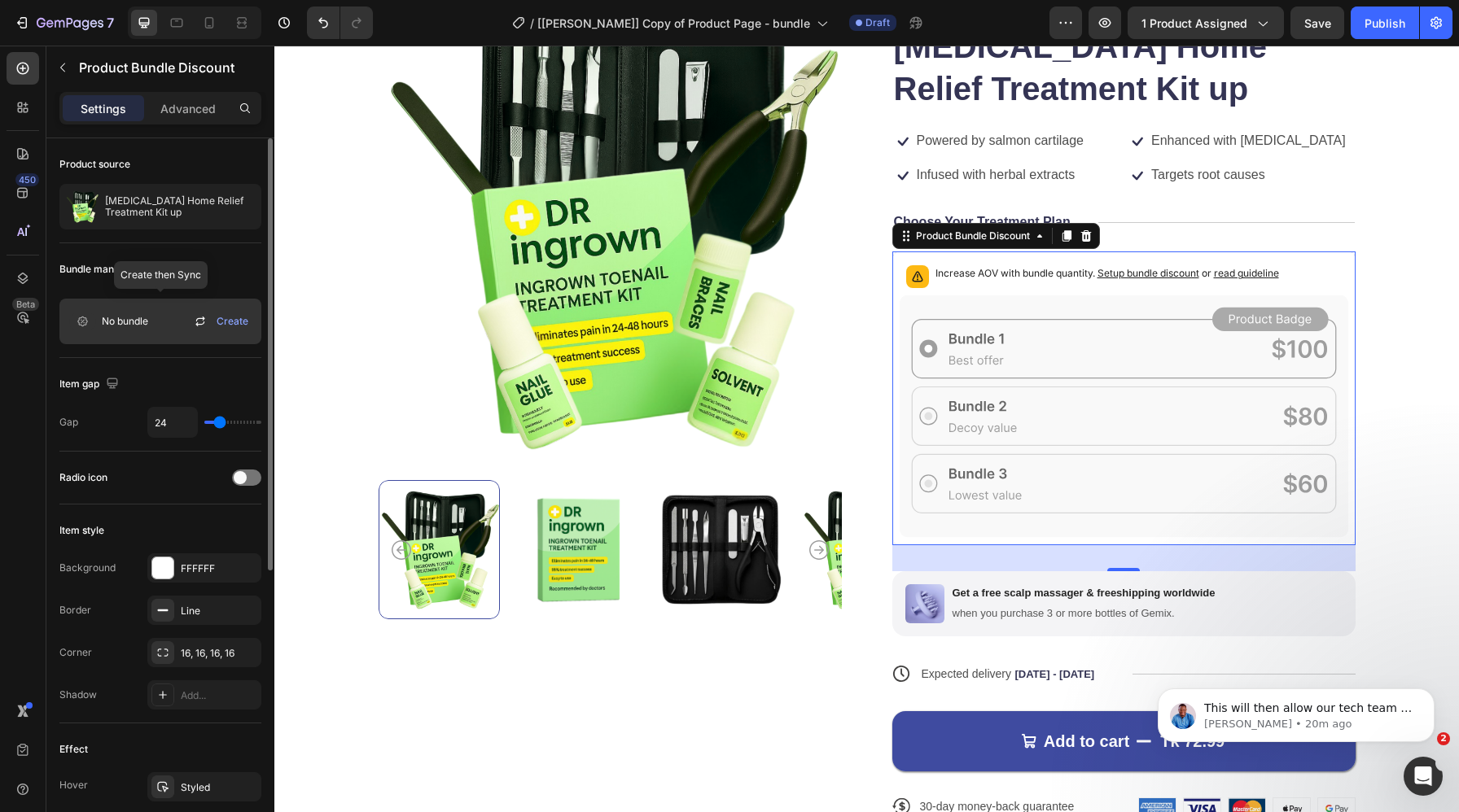
click at [202, 322] on icon at bounding box center [201, 322] width 20 height 20
click at [1267, 33] on button "1 product assigned" at bounding box center [1206, 23] width 156 height 33
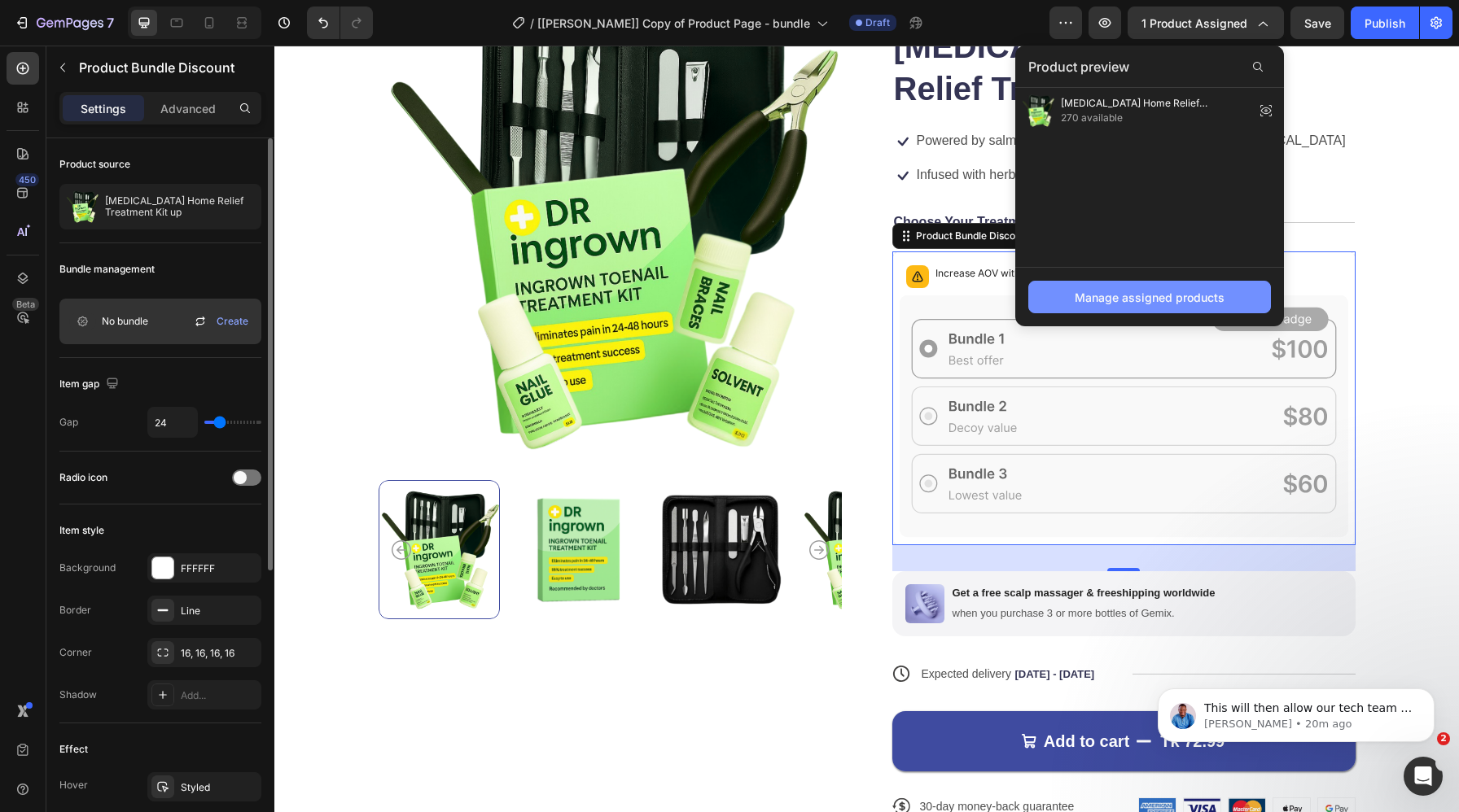
click at [1134, 295] on div "Manage assigned products" at bounding box center [1149, 297] width 150 height 17
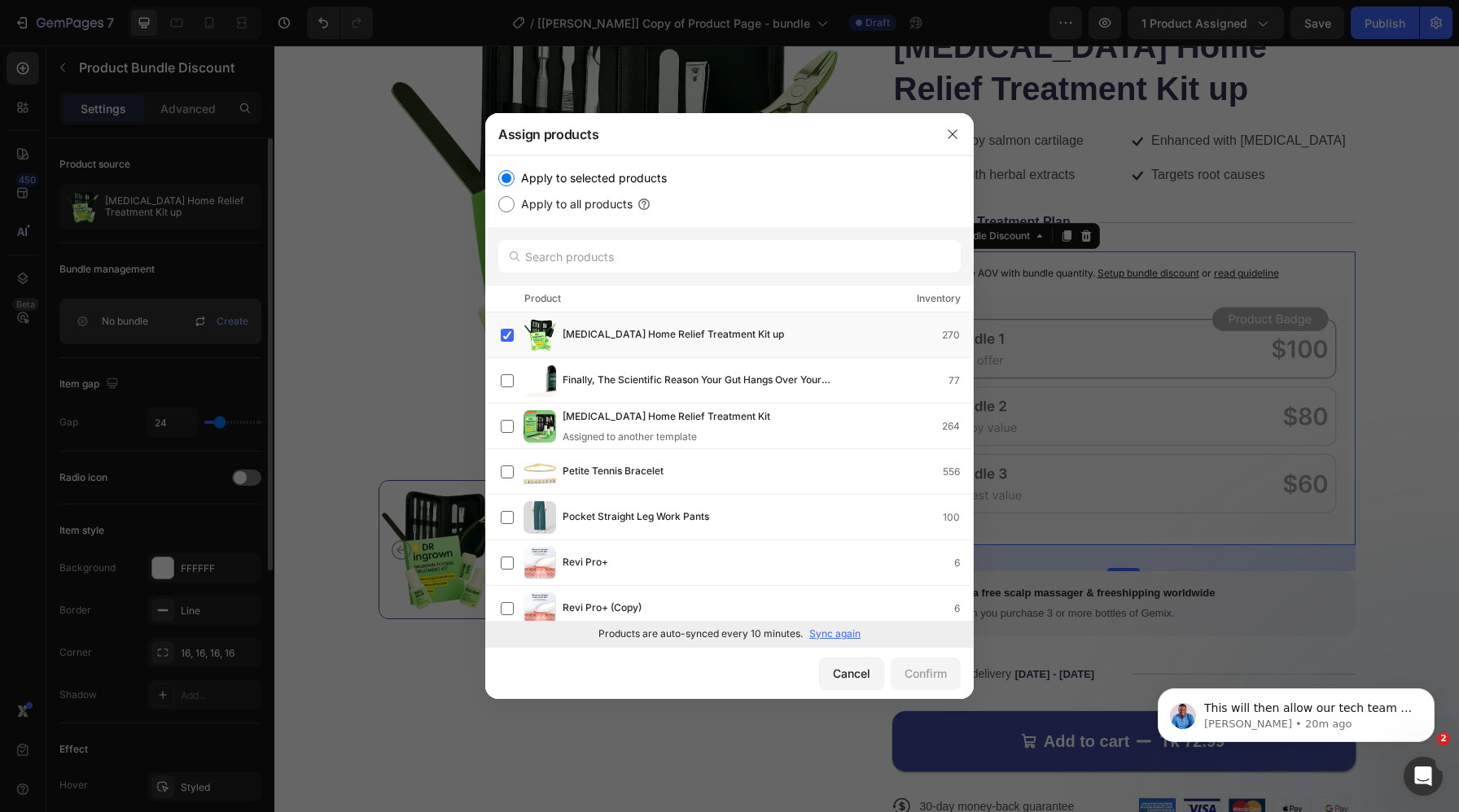
click at [841, 636] on p "Sync again" at bounding box center [835, 634] width 51 height 15
click at [956, 136] on icon "button" at bounding box center [952, 134] width 13 height 13
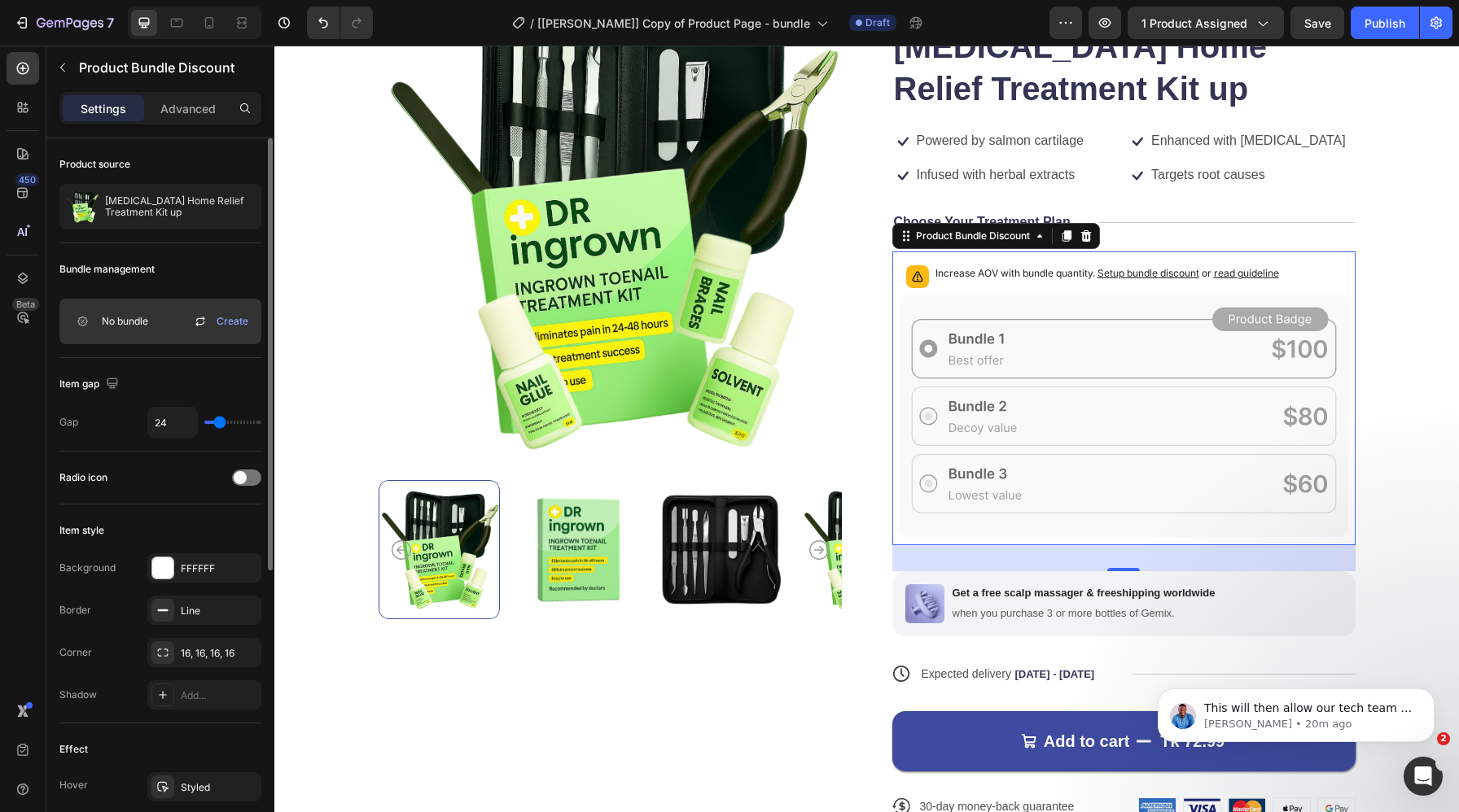
click at [1162, 276] on span "Setup bundle discount" at bounding box center [1148, 272] width 102 height 12
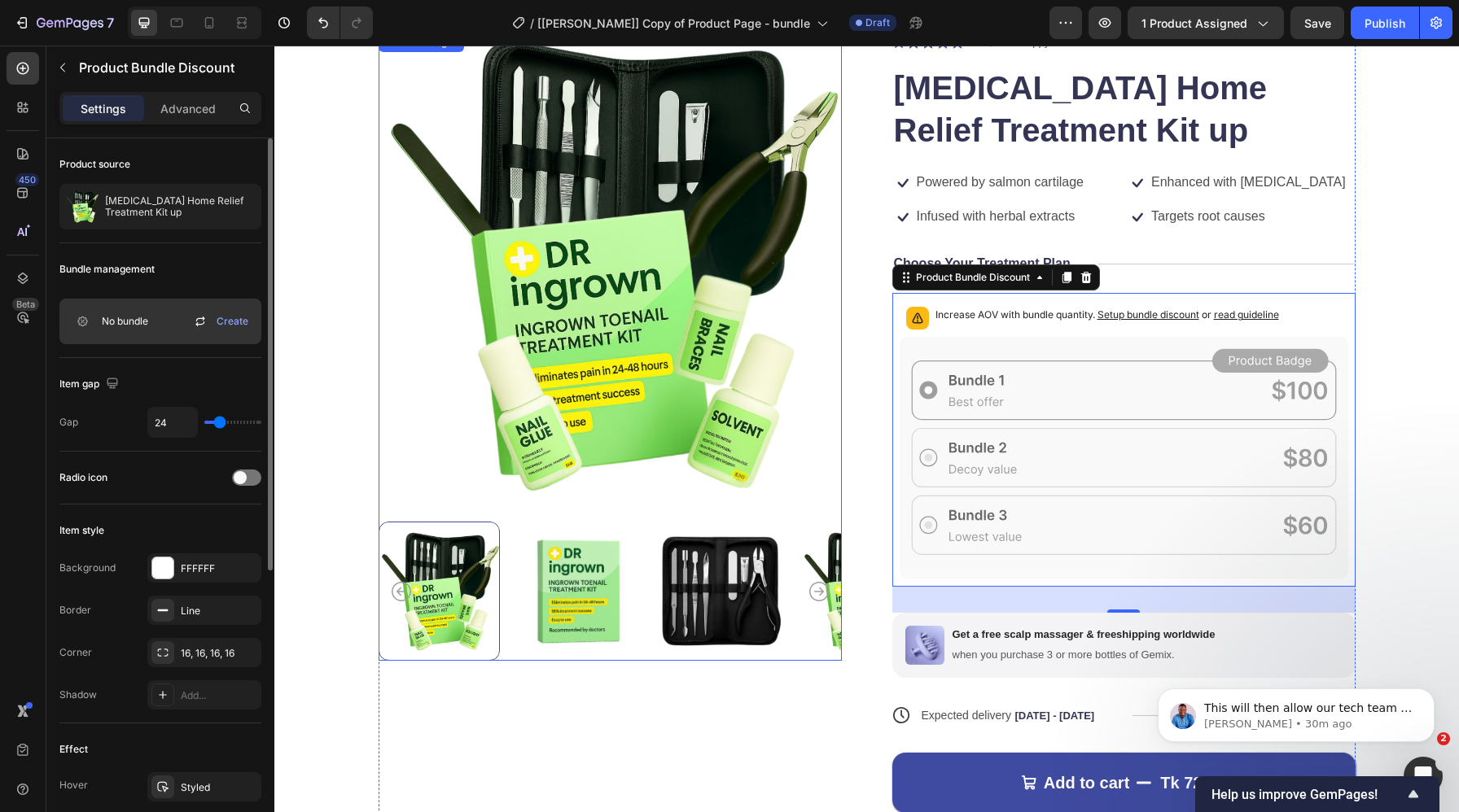
scroll to position [973, 0]
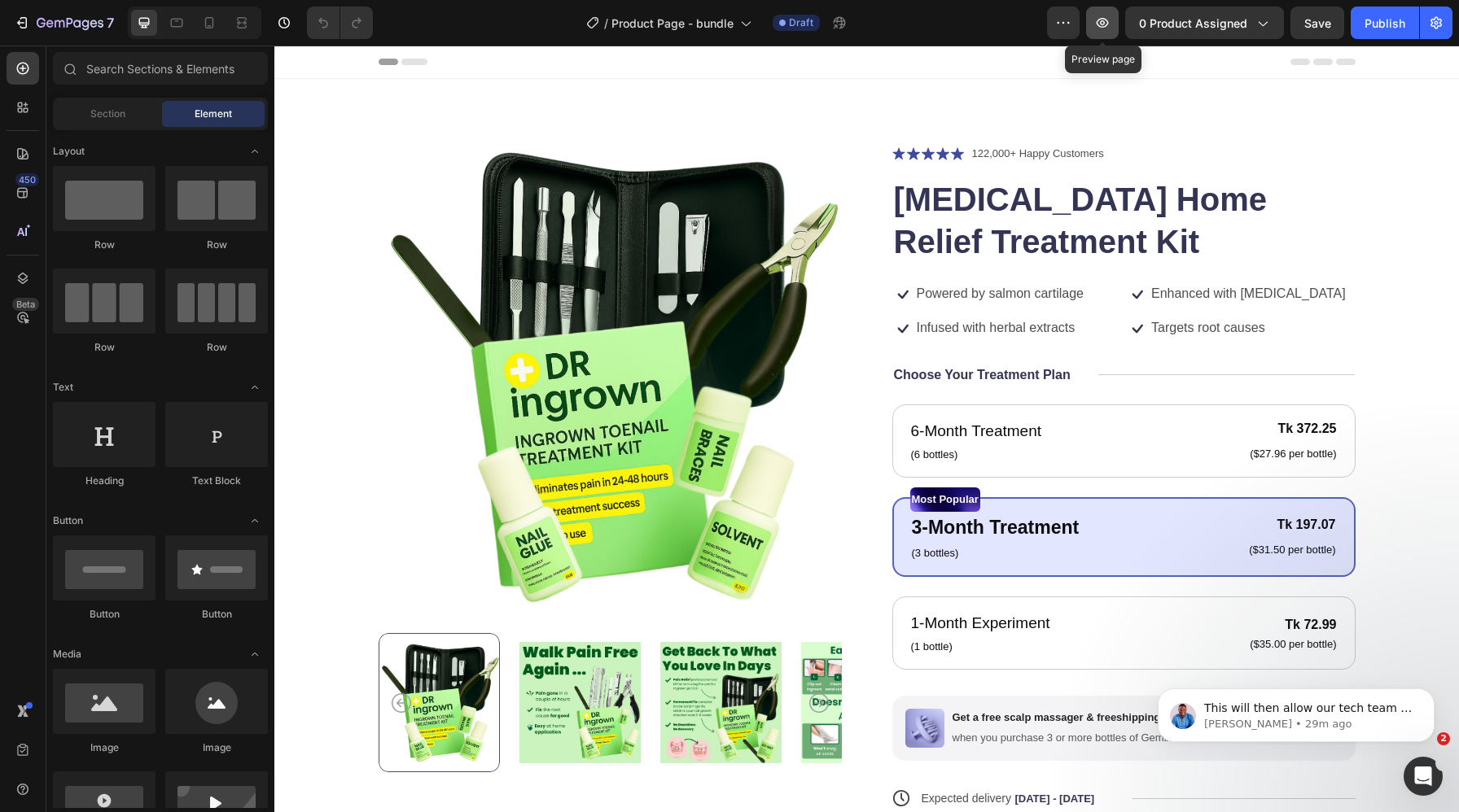
click at [1106, 27] on icon "button" at bounding box center [1103, 23] width 16 height 16
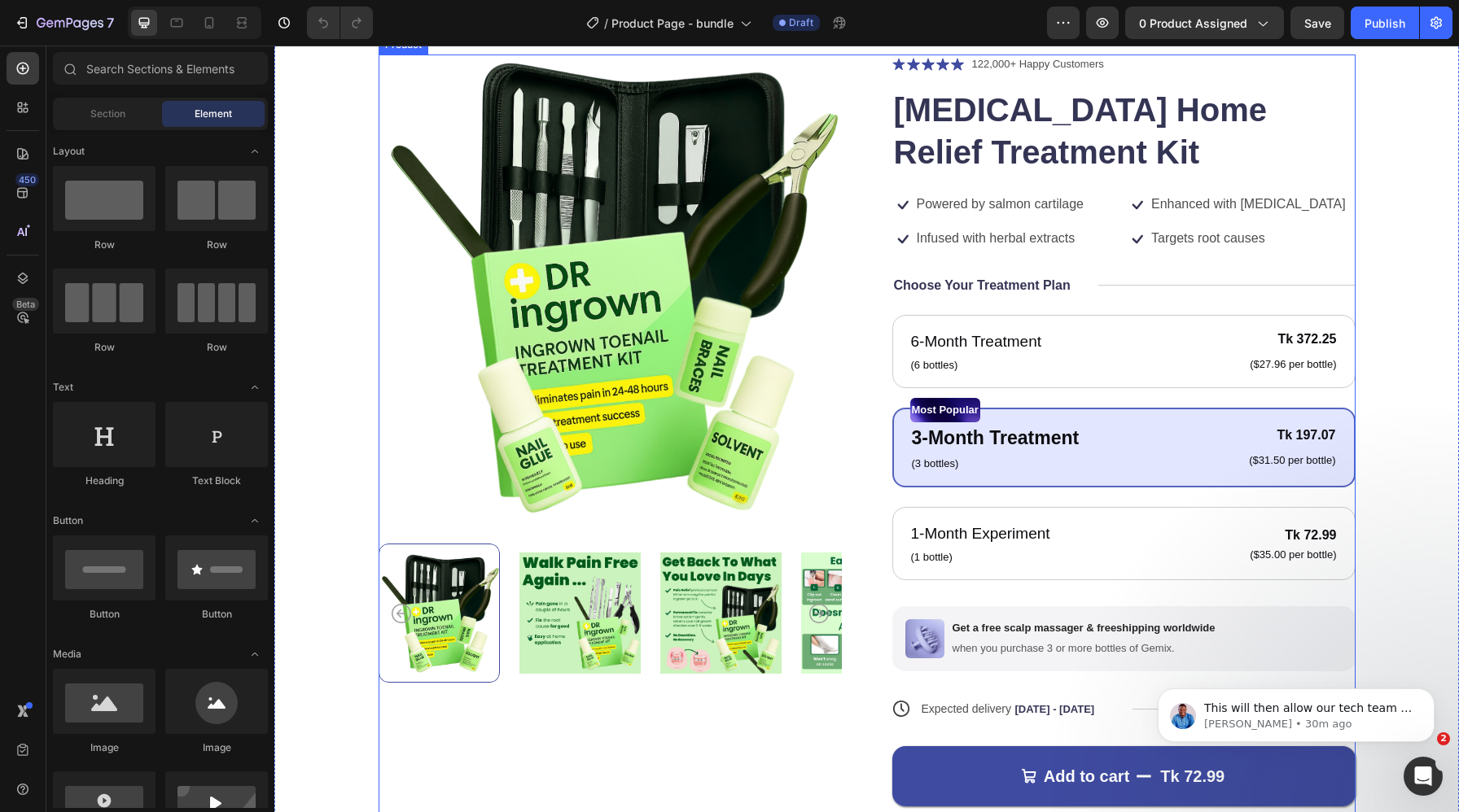
scroll to position [7, 0]
